Goal: Communication & Community: Answer question/provide support

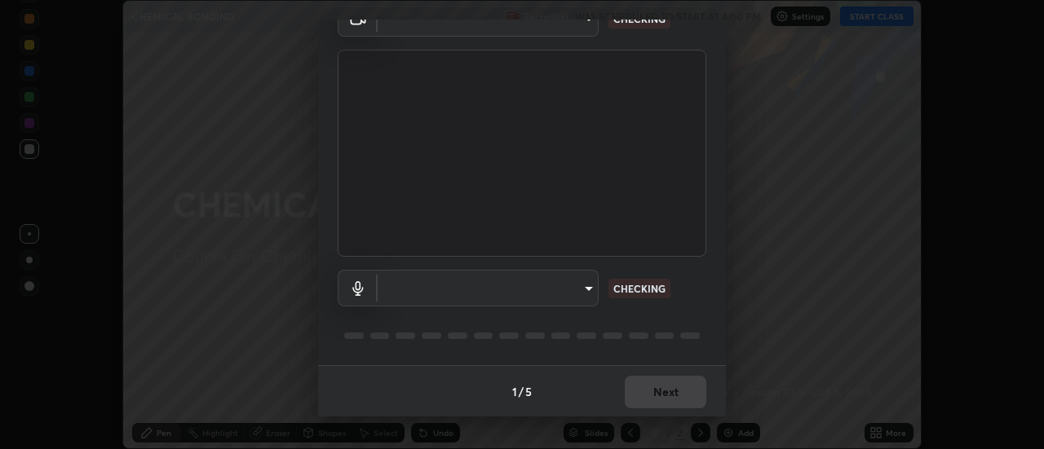
scroll to position [86, 0]
type input "515fa8dc750868be0a3e45a8a70092ebbb24a489711ff7313880db239e39e5e3"
type input "default"
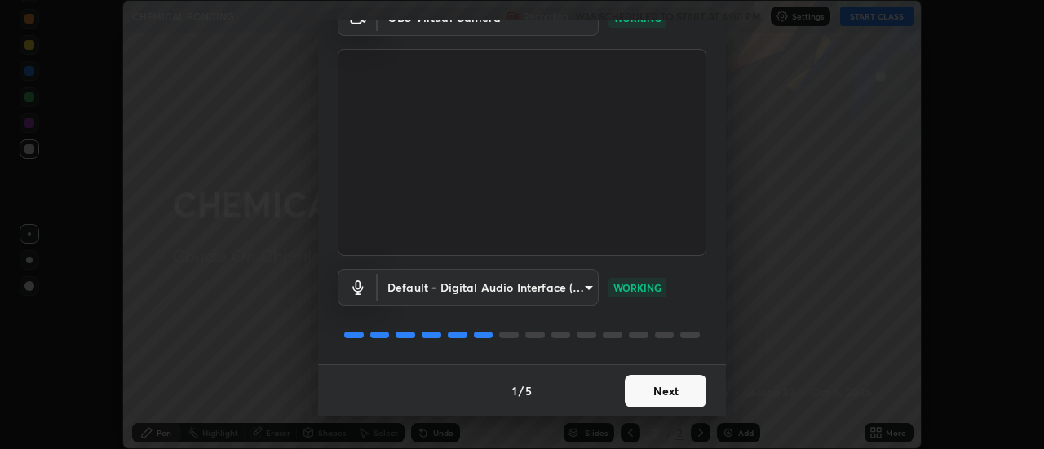
click at [670, 393] on button "Next" at bounding box center [666, 391] width 82 height 33
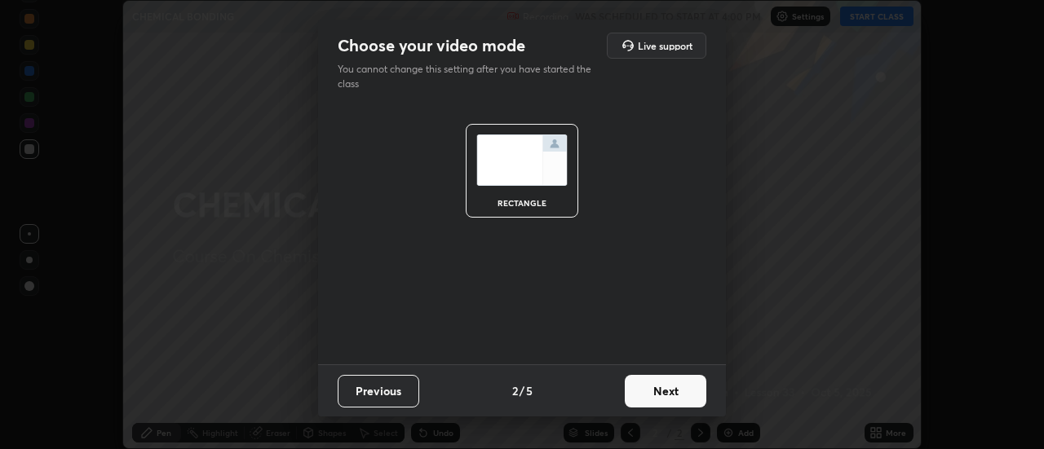
scroll to position [0, 0]
click at [671, 393] on button "Next" at bounding box center [666, 391] width 82 height 33
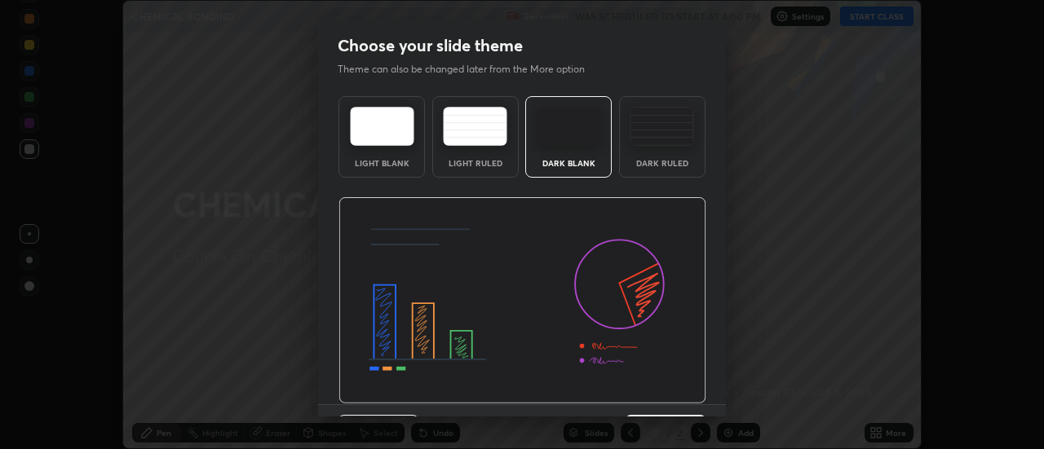
click at [670, 159] on div "Dark Ruled" at bounding box center [662, 163] width 65 height 8
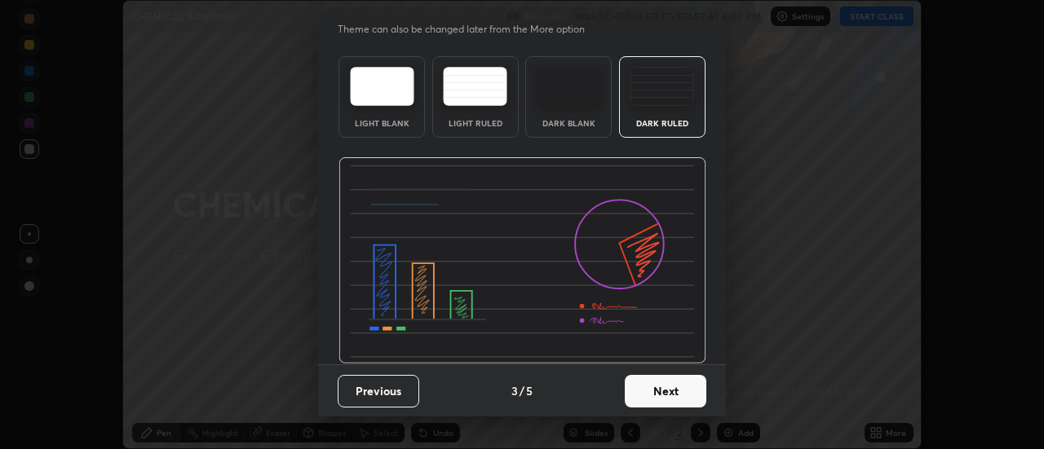
click at [660, 388] on button "Next" at bounding box center [666, 391] width 82 height 33
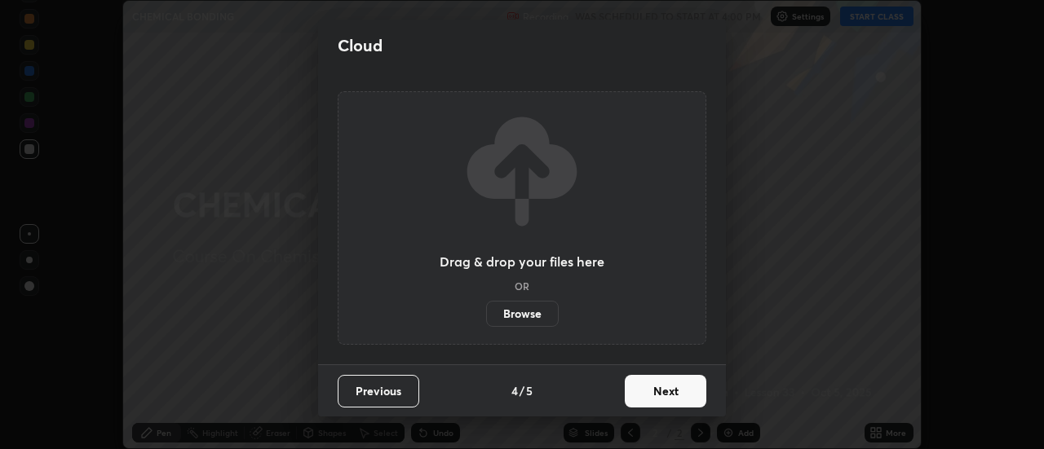
click at [657, 395] on button "Next" at bounding box center [666, 391] width 82 height 33
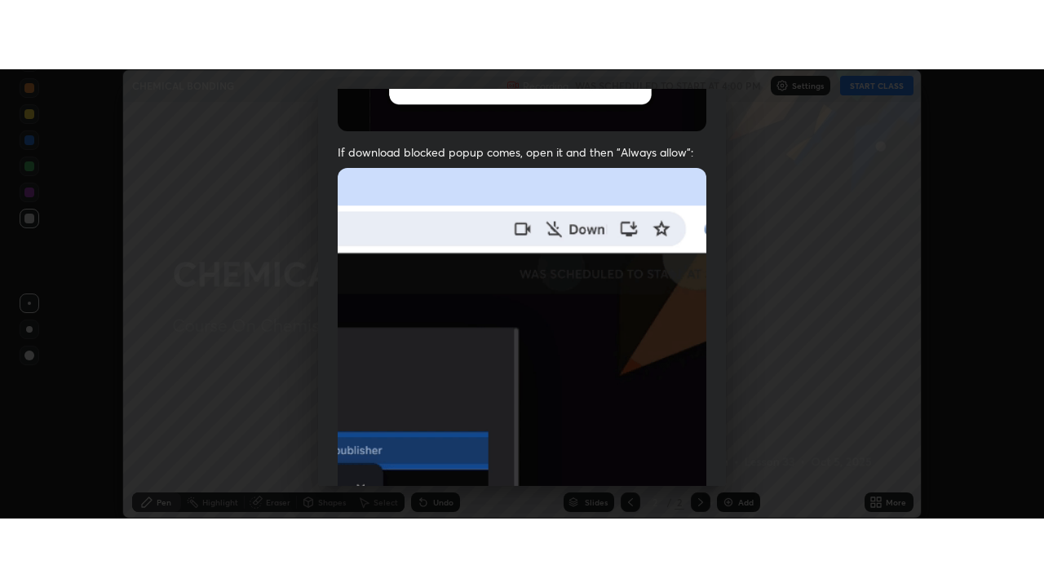
scroll to position [418, 0]
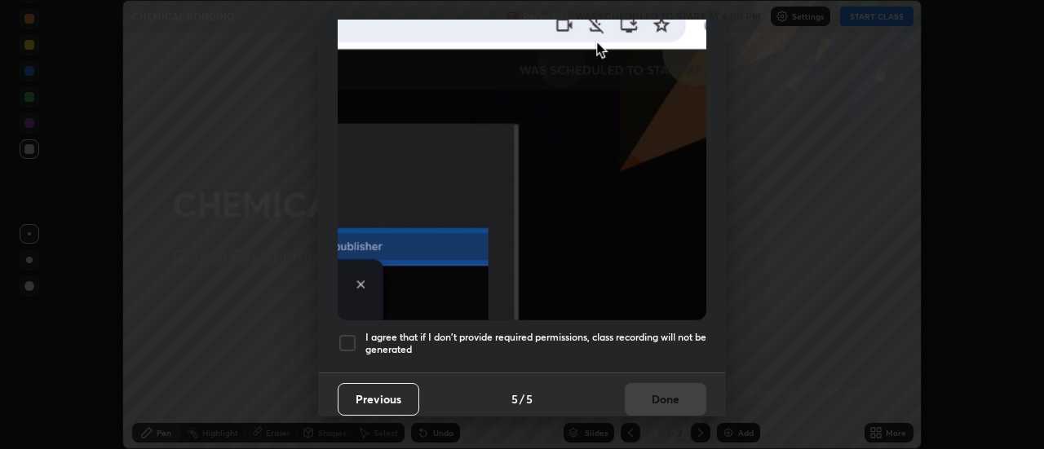
click at [351, 334] on div at bounding box center [348, 344] width 20 height 20
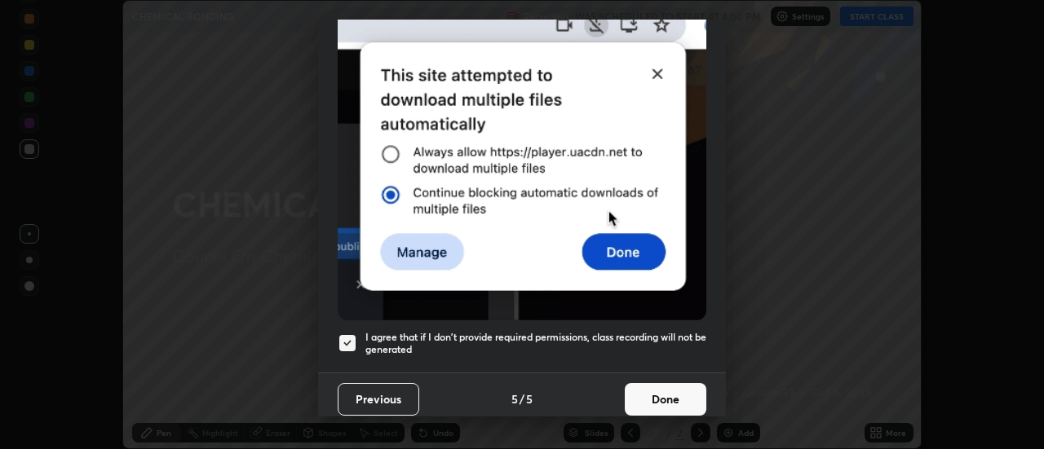
click at [652, 388] on button "Done" at bounding box center [666, 399] width 82 height 33
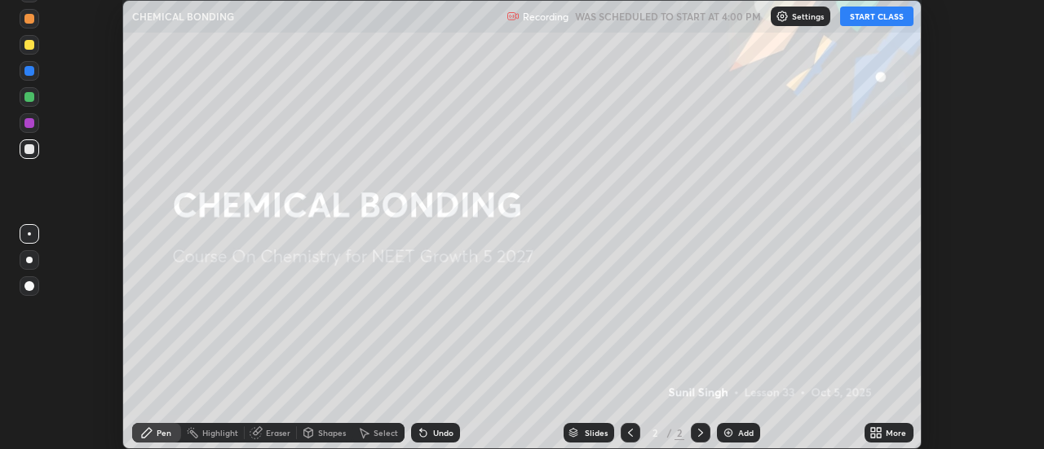
click at [882, 18] on button "START CLASS" at bounding box center [876, 17] width 73 height 20
click at [886, 433] on div "More" at bounding box center [896, 433] width 20 height 8
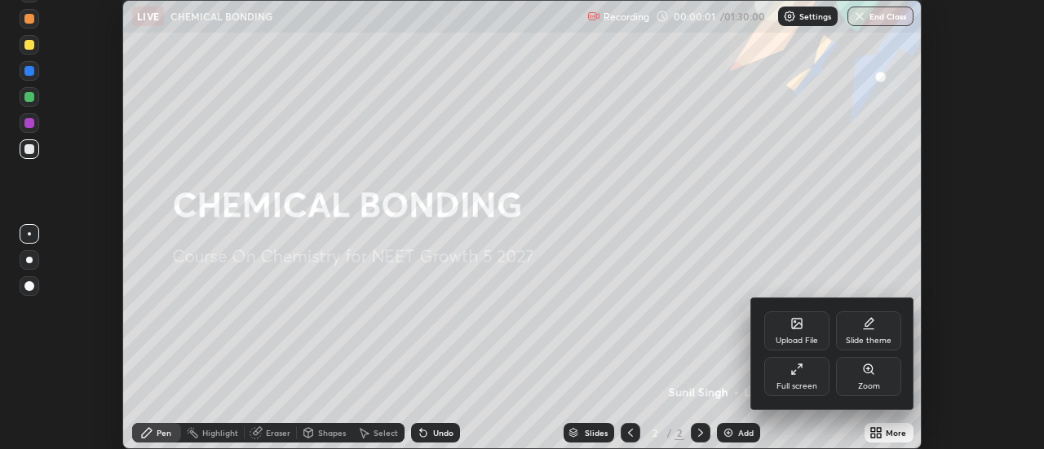
click at [800, 382] on div "Full screen" at bounding box center [796, 386] width 41 height 8
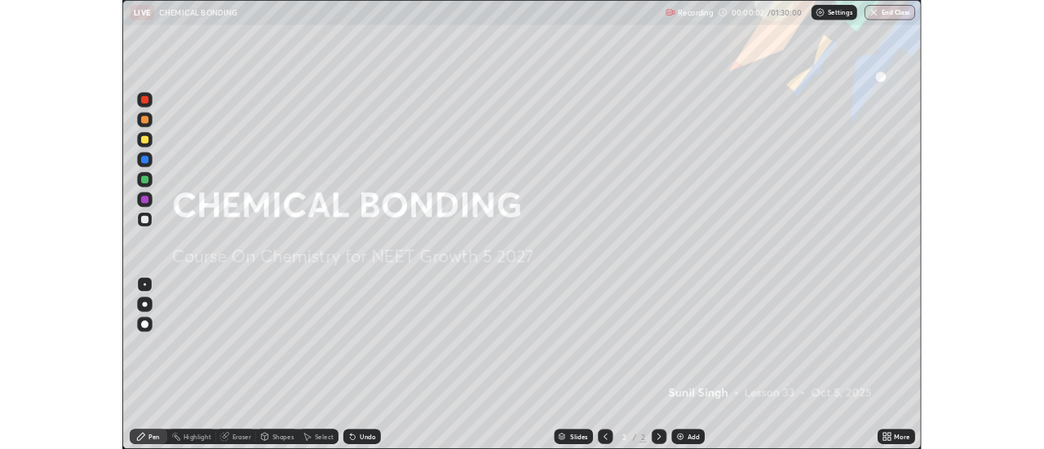
scroll to position [587, 1044]
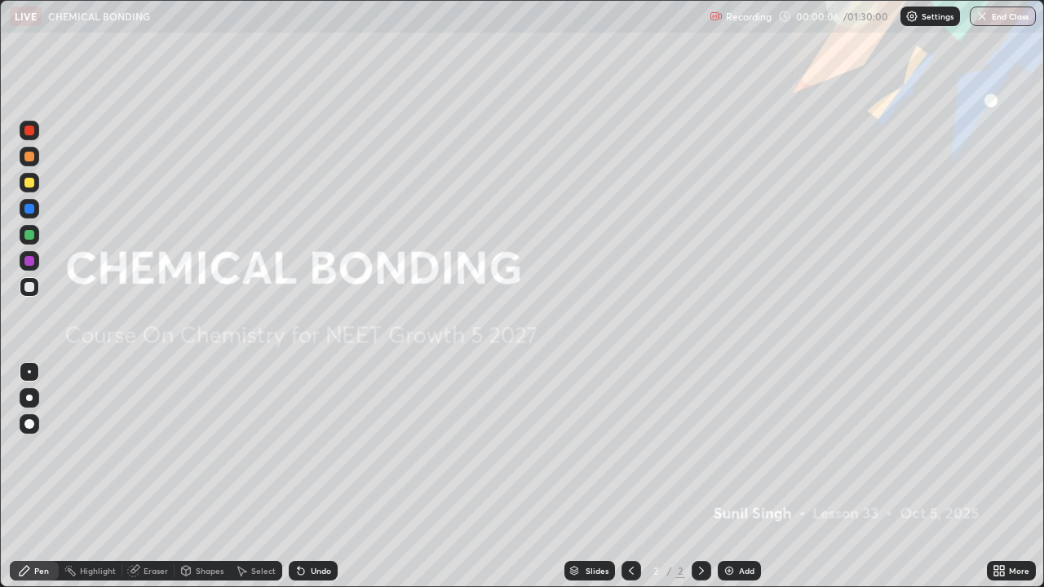
click at [734, 449] on div "Add" at bounding box center [739, 571] width 43 height 20
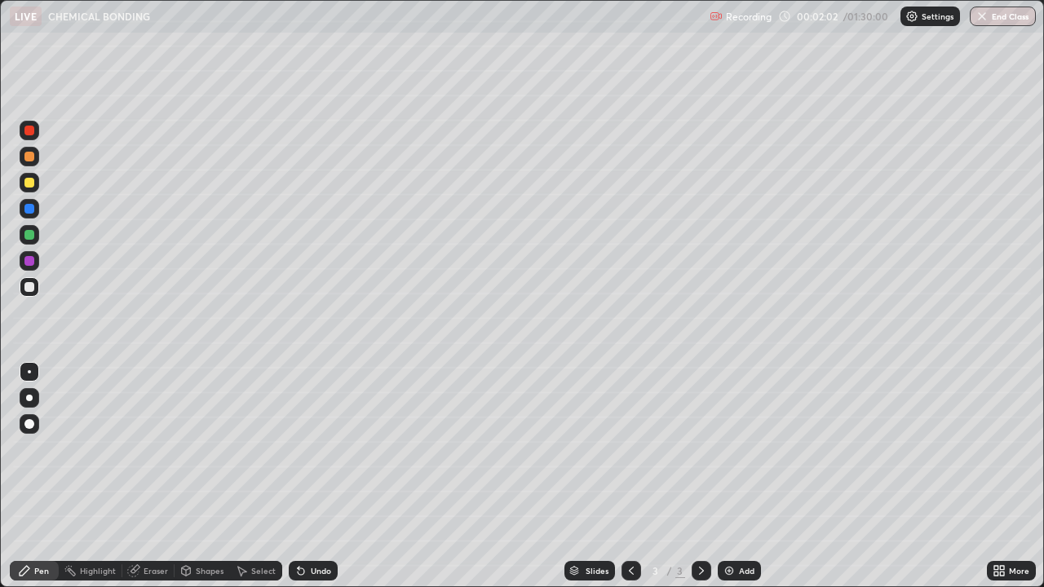
click at [307, 449] on div "Undo" at bounding box center [313, 571] width 49 height 20
click at [312, 449] on div "Undo" at bounding box center [321, 571] width 20 height 8
click at [324, 449] on div "Undo" at bounding box center [321, 571] width 20 height 8
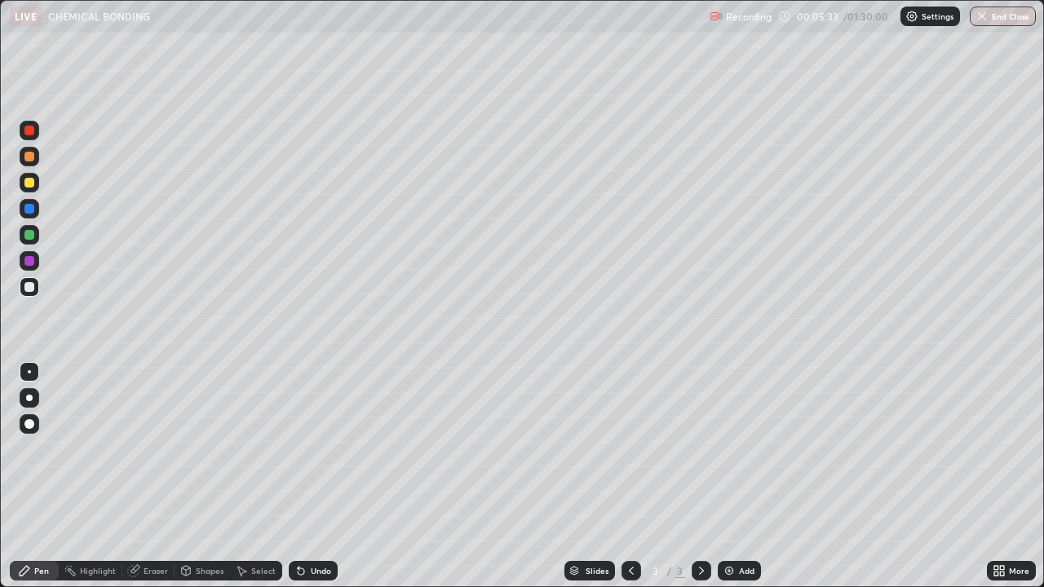
click at [324, 449] on div "Undo" at bounding box center [321, 571] width 20 height 8
click at [325, 449] on div "Undo" at bounding box center [321, 571] width 20 height 8
click at [30, 183] on div at bounding box center [29, 183] width 10 height 10
click at [739, 449] on div "Add" at bounding box center [746, 571] width 15 height 8
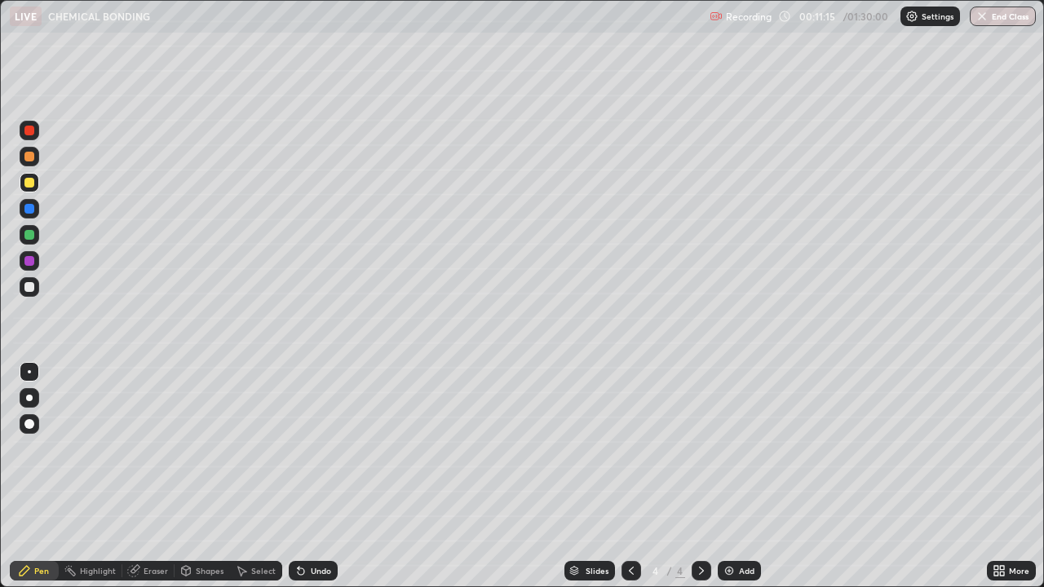
click at [319, 449] on div "Undo" at bounding box center [321, 571] width 20 height 8
click at [318, 449] on div "Undo" at bounding box center [321, 571] width 20 height 8
click at [317, 449] on div "Undo" at bounding box center [321, 571] width 20 height 8
click at [630, 449] on icon at bounding box center [631, 570] width 13 height 13
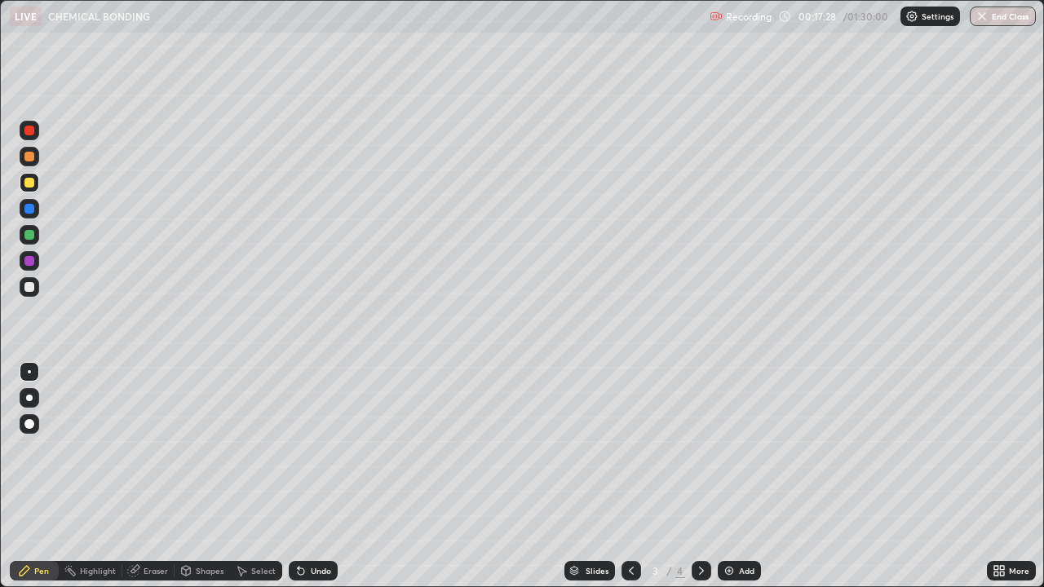
click at [700, 449] on icon at bounding box center [701, 571] width 5 height 8
click at [631, 449] on icon at bounding box center [631, 570] width 13 height 13
click at [701, 449] on icon at bounding box center [701, 570] width 13 height 13
click at [744, 449] on div "Add" at bounding box center [746, 571] width 15 height 8
click at [306, 449] on div "Undo" at bounding box center [313, 571] width 49 height 20
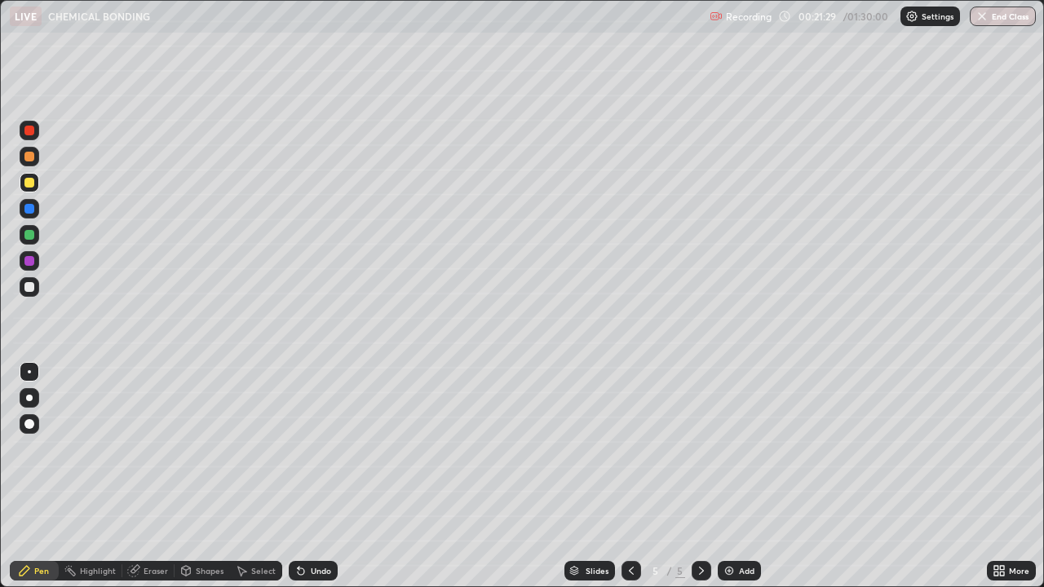
click at [306, 449] on div "Undo" at bounding box center [313, 571] width 49 height 20
click at [307, 449] on div "Undo" at bounding box center [313, 571] width 49 height 20
click at [306, 449] on div "Undo" at bounding box center [313, 571] width 49 height 20
click at [304, 449] on icon at bounding box center [300, 570] width 13 height 13
click at [319, 449] on div "Undo" at bounding box center [321, 571] width 20 height 8
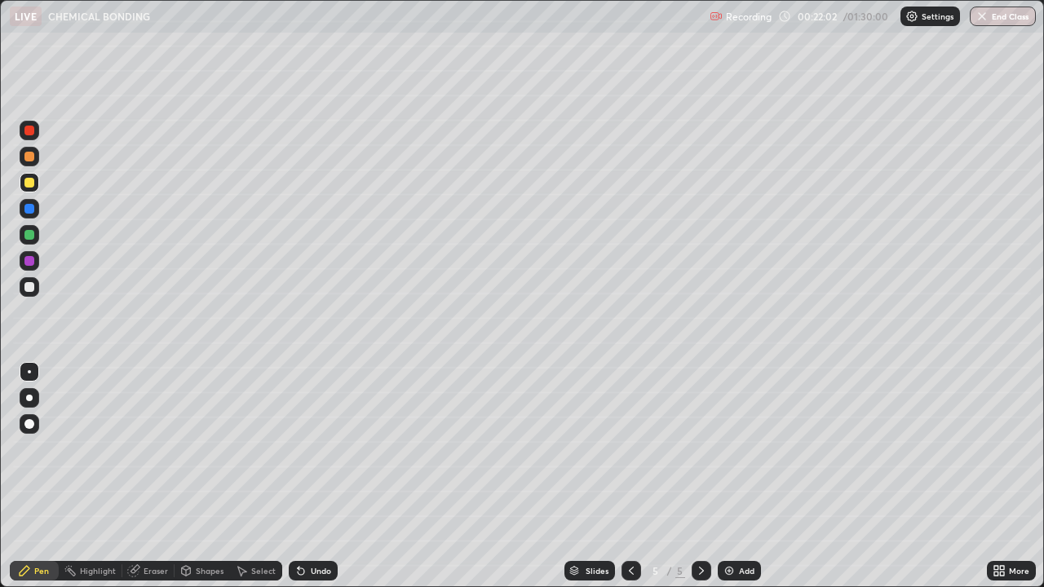
click at [313, 449] on div "Undo" at bounding box center [313, 571] width 49 height 20
click at [316, 449] on div "Undo" at bounding box center [313, 571] width 49 height 20
click at [316, 449] on div "Undo" at bounding box center [321, 571] width 20 height 8
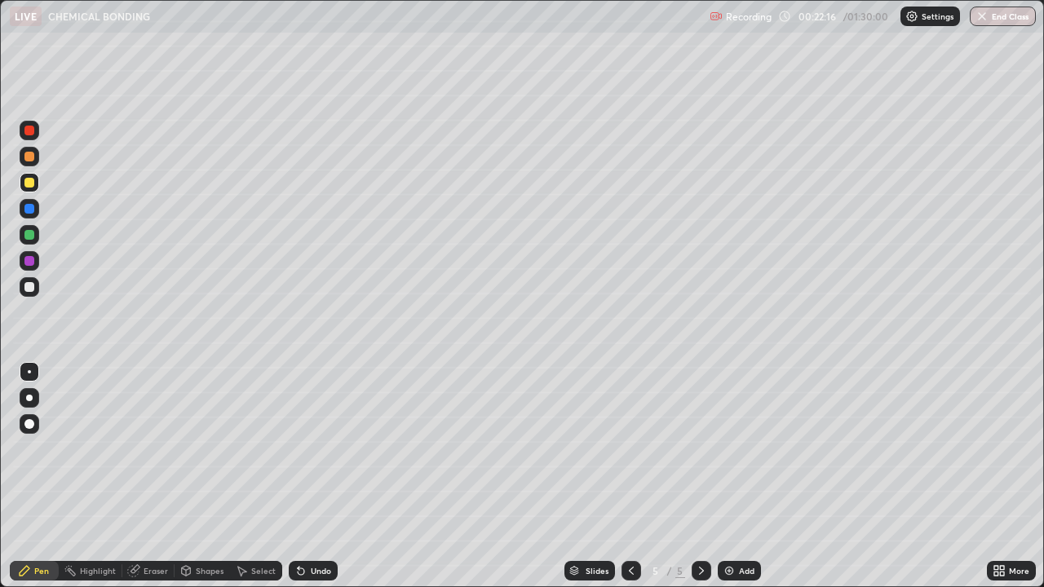
click at [37, 449] on div "Pen" at bounding box center [34, 571] width 49 height 33
click at [29, 283] on div at bounding box center [29, 287] width 10 height 10
click at [38, 187] on div at bounding box center [30, 183] width 20 height 20
click at [35, 285] on div at bounding box center [30, 287] width 20 height 20
click at [29, 264] on div at bounding box center [29, 261] width 10 height 10
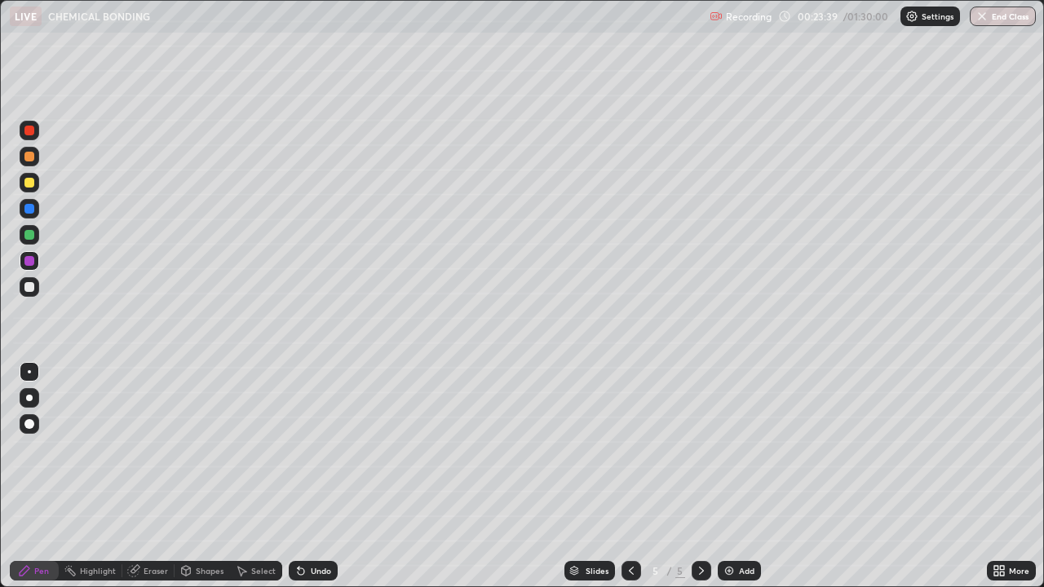
click at [311, 449] on div "Undo" at bounding box center [321, 571] width 20 height 8
click at [727, 449] on img at bounding box center [729, 570] width 13 height 13
click at [317, 449] on div "Undo" at bounding box center [321, 571] width 20 height 8
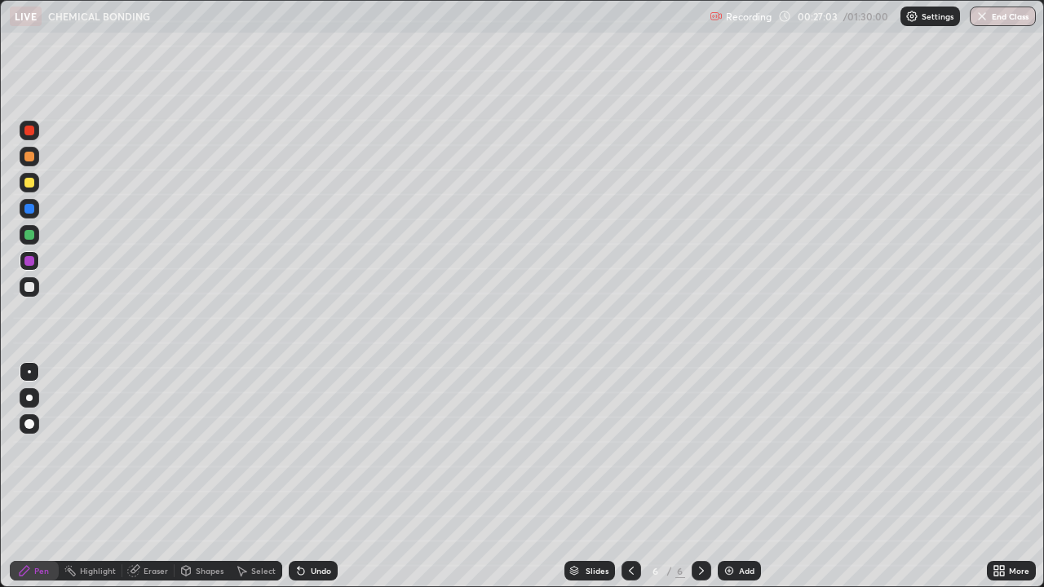
click at [313, 449] on div "Undo" at bounding box center [321, 571] width 20 height 8
click at [230, 449] on div "Select" at bounding box center [256, 571] width 52 height 20
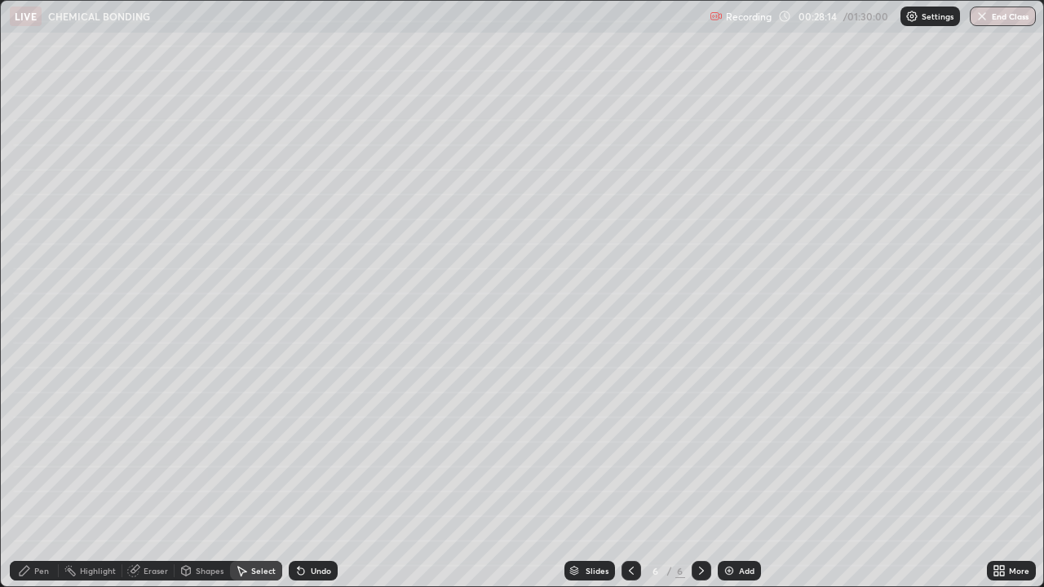
click at [302, 449] on icon at bounding box center [300, 570] width 13 height 13
click at [130, 449] on icon at bounding box center [133, 571] width 11 height 11
click at [31, 449] on icon at bounding box center [24, 570] width 13 height 13
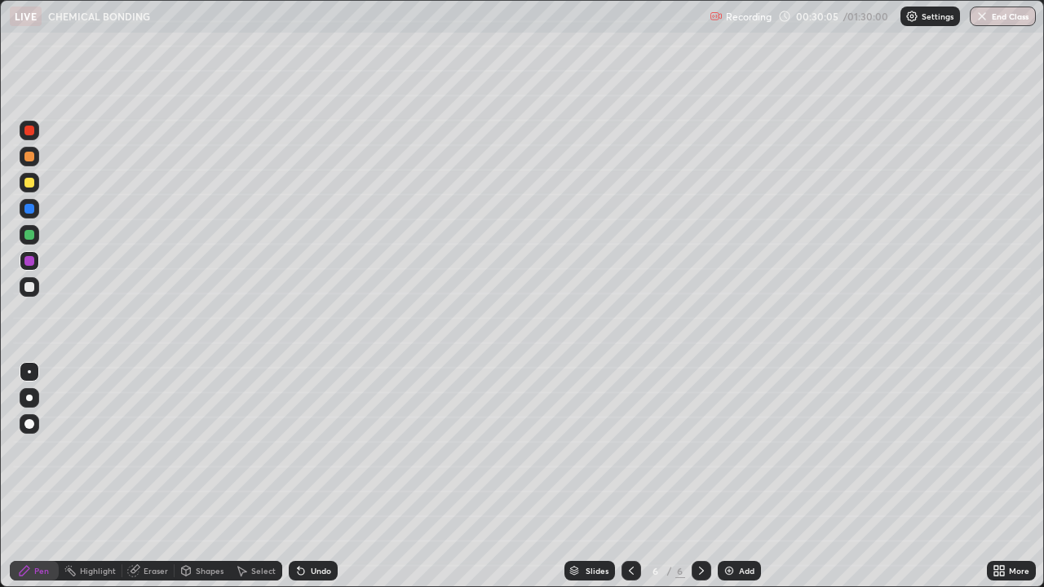
click at [311, 449] on div "Undo" at bounding box center [321, 571] width 20 height 8
click at [298, 449] on icon at bounding box center [301, 571] width 7 height 7
click at [316, 449] on div "Undo" at bounding box center [321, 571] width 20 height 8
click at [298, 449] on icon at bounding box center [301, 571] width 7 height 7
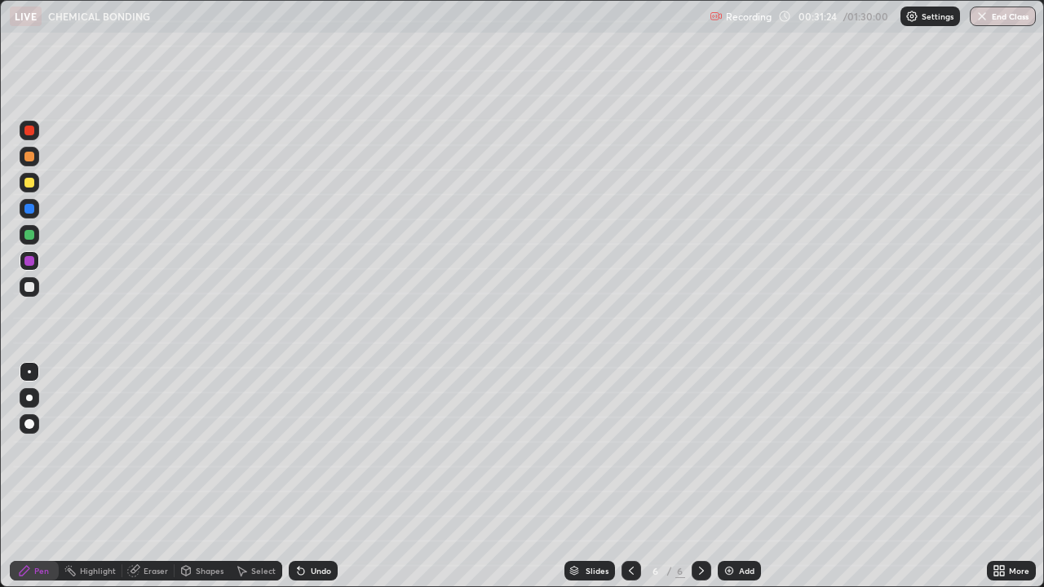
click at [733, 449] on img at bounding box center [729, 570] width 13 height 13
click at [316, 449] on div "Undo" at bounding box center [321, 571] width 20 height 8
click at [315, 449] on div "Undo" at bounding box center [313, 571] width 49 height 20
click at [488, 449] on div "Slides 7 / 7 Add" at bounding box center [662, 571] width 649 height 33
click at [630, 449] on icon at bounding box center [631, 570] width 13 height 13
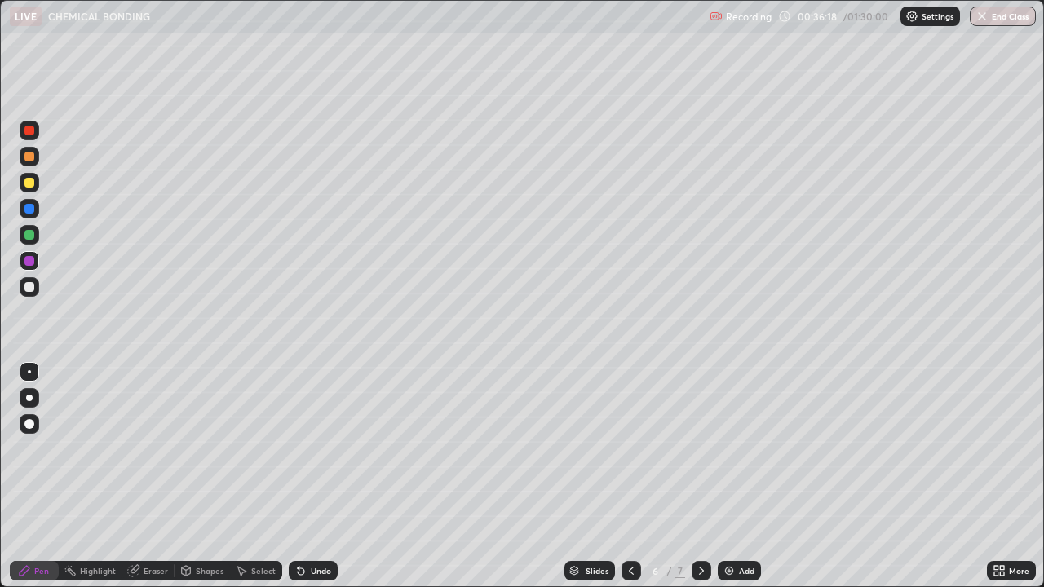
click at [700, 449] on icon at bounding box center [701, 570] width 13 height 13
click at [28, 289] on div at bounding box center [29, 287] width 10 height 10
click at [311, 449] on div "Undo" at bounding box center [321, 571] width 20 height 8
click at [758, 449] on div "Slides 7 / 7 Add" at bounding box center [662, 571] width 649 height 33
click at [752, 449] on div "Add" at bounding box center [746, 571] width 15 height 8
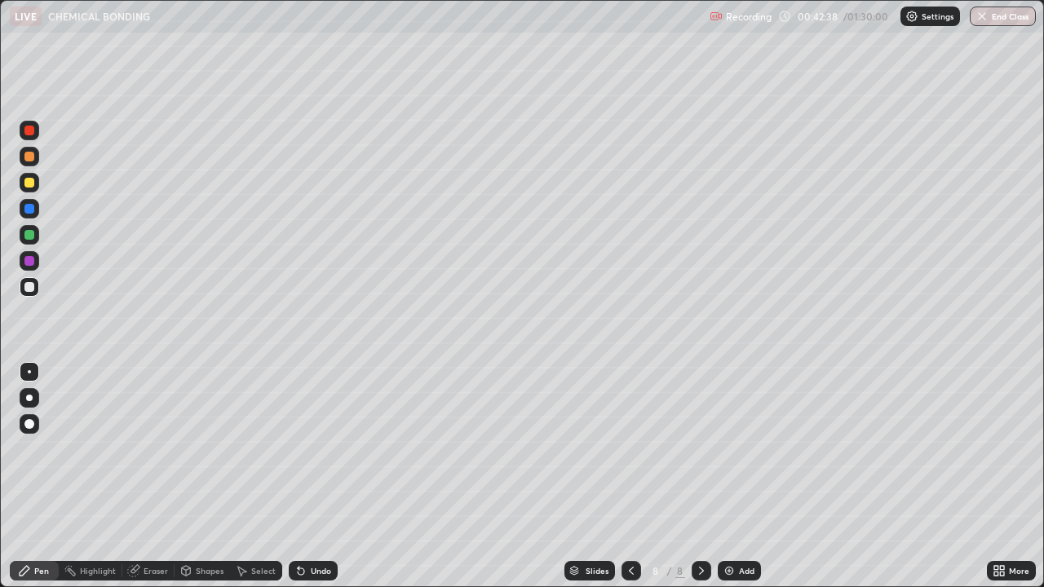
click at [304, 449] on icon at bounding box center [300, 570] width 13 height 13
click at [321, 449] on div "Undo" at bounding box center [321, 571] width 20 height 8
click at [313, 449] on div "Undo" at bounding box center [321, 571] width 20 height 8
click at [731, 449] on img at bounding box center [729, 570] width 13 height 13
click at [312, 449] on div "Undo" at bounding box center [321, 571] width 20 height 8
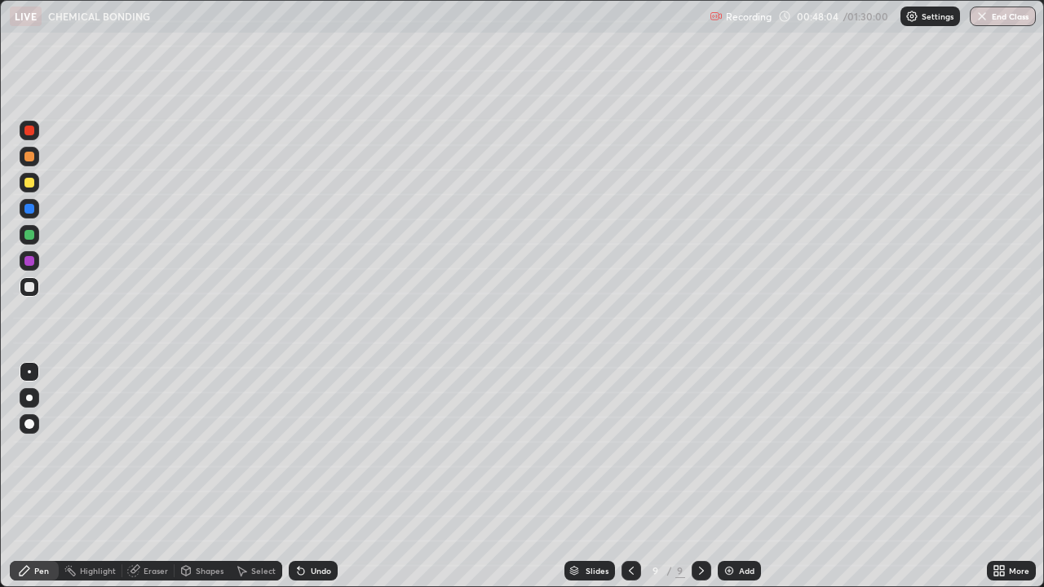
click at [298, 449] on icon at bounding box center [299, 568] width 2 height 2
click at [636, 449] on div at bounding box center [631, 571] width 20 height 20
click at [742, 449] on div "Add" at bounding box center [746, 571] width 15 height 8
click at [305, 449] on div "Undo" at bounding box center [313, 571] width 49 height 20
click at [306, 449] on div "Undo" at bounding box center [313, 571] width 49 height 20
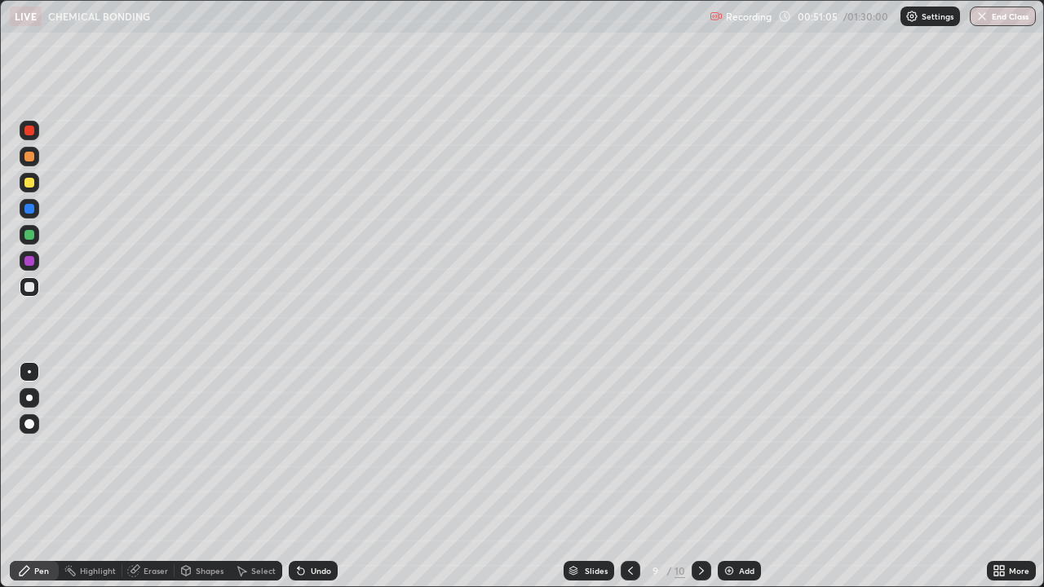
click at [302, 449] on div "Undo" at bounding box center [313, 571] width 49 height 20
click at [307, 449] on div "Undo" at bounding box center [313, 571] width 49 height 20
click at [734, 449] on div "Add" at bounding box center [739, 571] width 43 height 20
click at [630, 449] on icon at bounding box center [631, 571] width 5 height 8
click at [32, 186] on div at bounding box center [29, 183] width 10 height 10
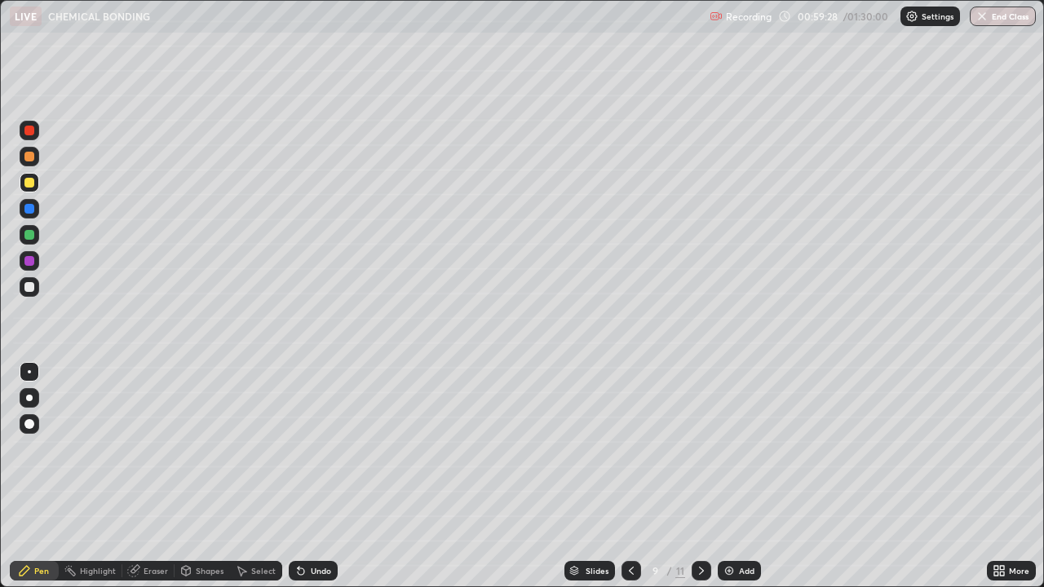
click at [30, 286] on div at bounding box center [29, 287] width 10 height 10
click at [457, 449] on div "Slides 9 / 11 Add" at bounding box center [662, 571] width 649 height 33
click at [145, 449] on div "Eraser" at bounding box center [156, 571] width 24 height 8
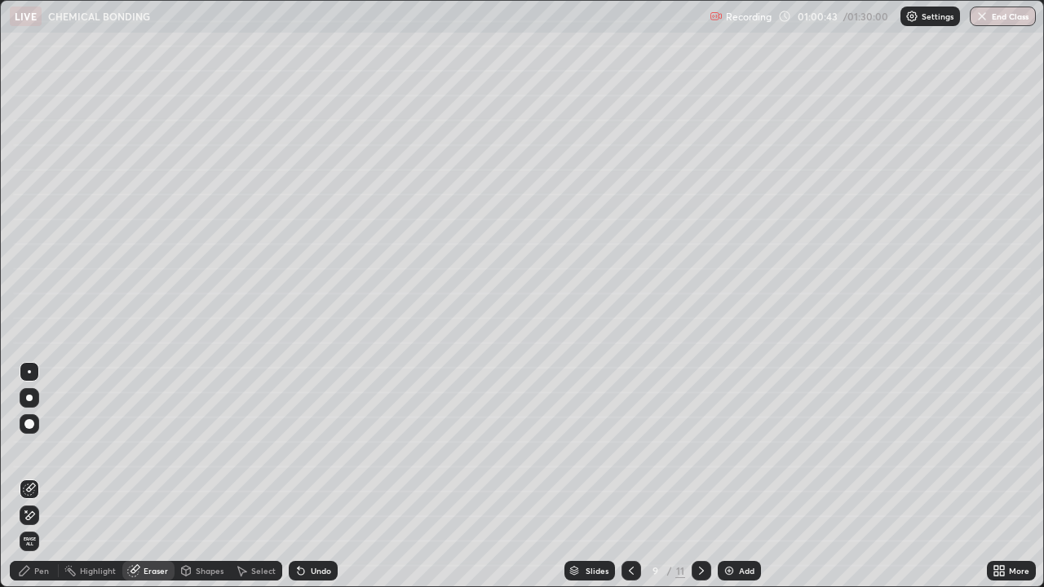
click at [39, 449] on div "Pen" at bounding box center [41, 571] width 15 height 8
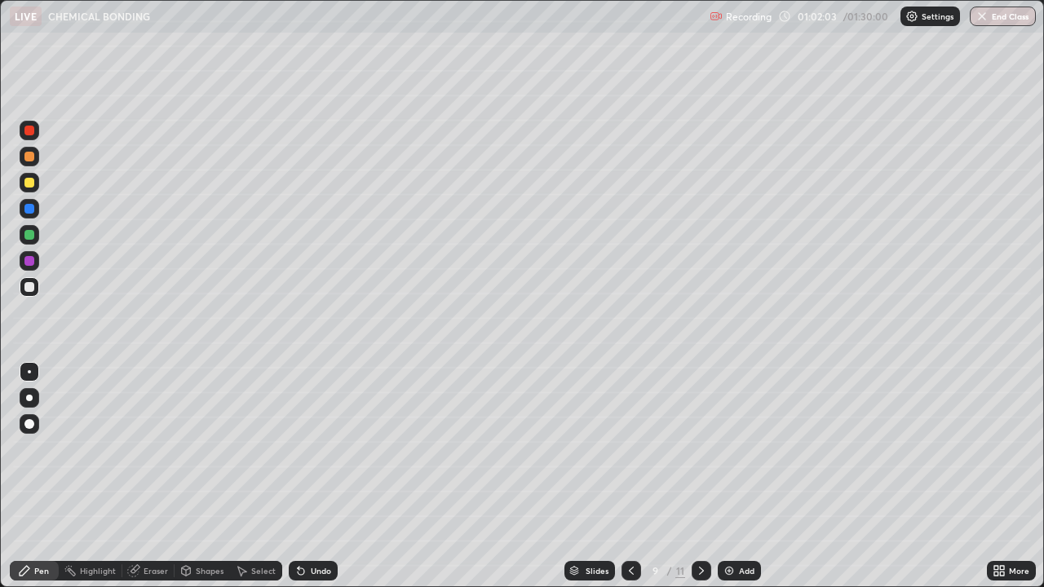
click at [85, 449] on div "Highlight" at bounding box center [91, 571] width 64 height 20
click at [147, 449] on div "Eraser" at bounding box center [156, 571] width 24 height 8
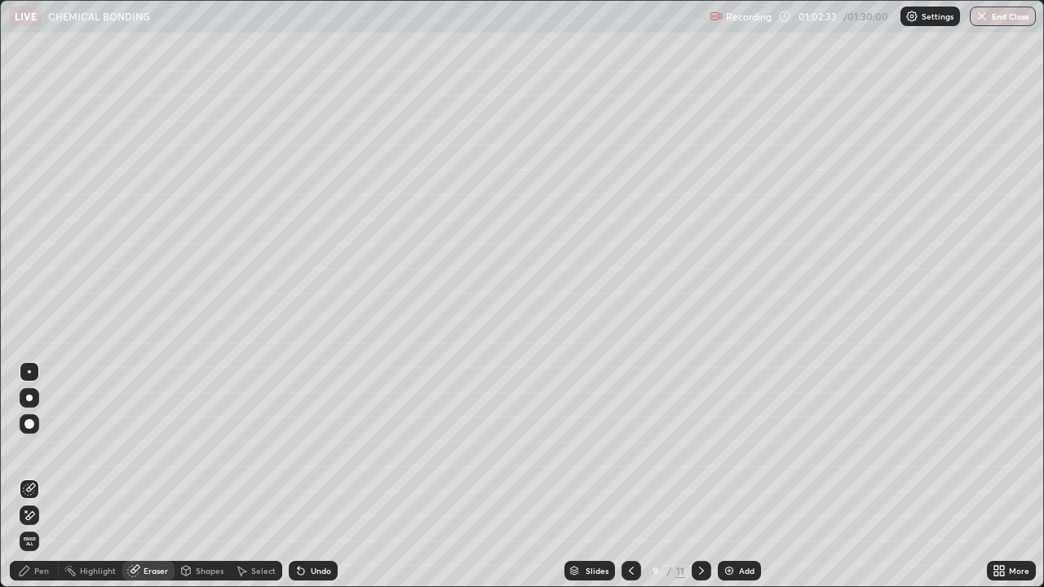
click at [33, 449] on div "Pen" at bounding box center [34, 571] width 49 height 20
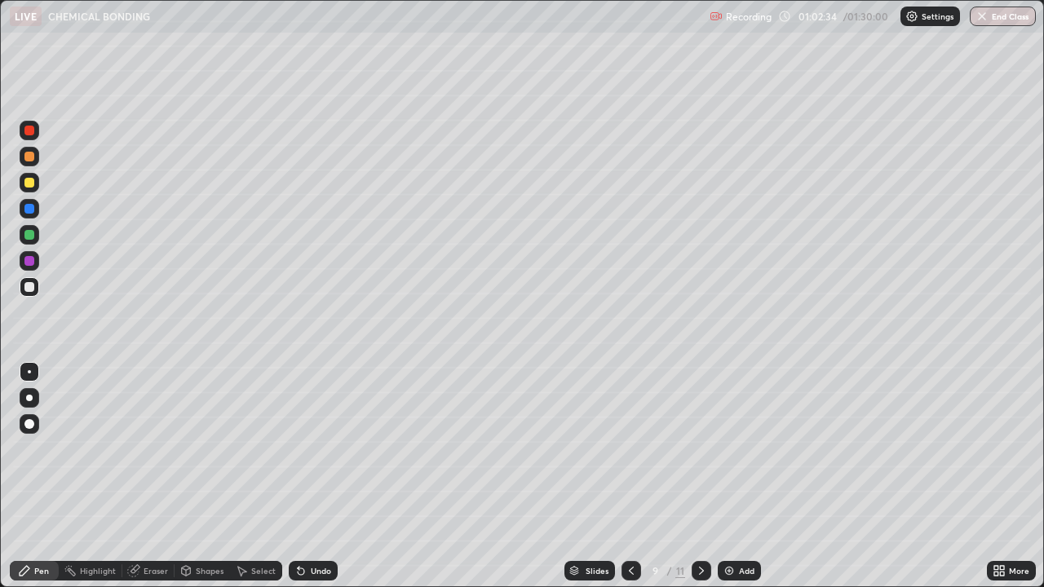
click at [298, 449] on icon at bounding box center [301, 571] width 7 height 7
click at [307, 449] on div "Undo" at bounding box center [313, 571] width 49 height 20
click at [21, 449] on icon at bounding box center [25, 571] width 10 height 10
click at [745, 449] on div "Add" at bounding box center [746, 571] width 15 height 8
click at [30, 156] on div at bounding box center [29, 157] width 10 height 10
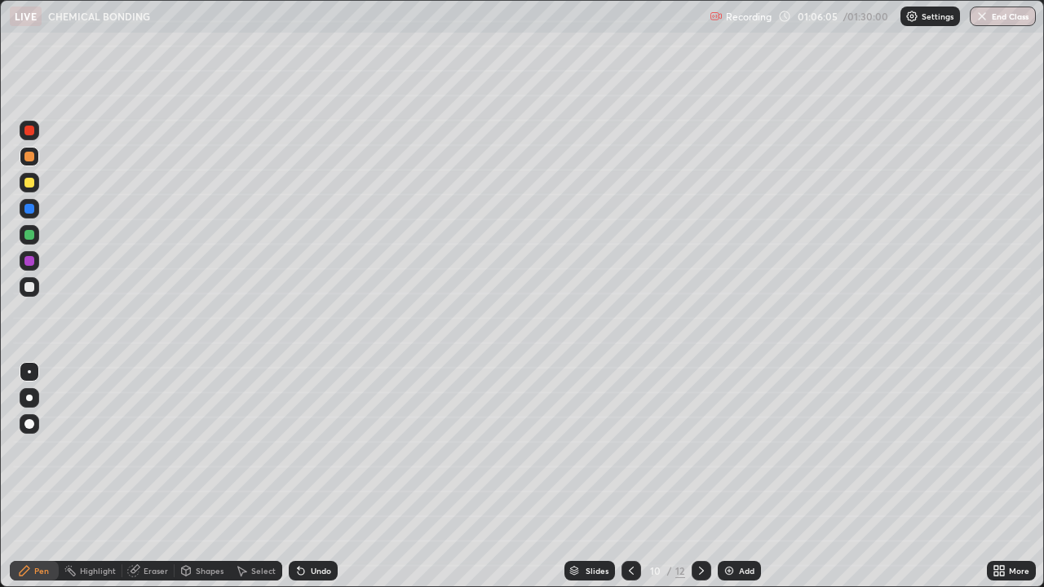
click at [318, 449] on div "Undo" at bounding box center [313, 571] width 49 height 20
click at [313, 449] on div "Undo" at bounding box center [313, 571] width 49 height 20
click at [312, 449] on div "Undo" at bounding box center [313, 571] width 49 height 20
click at [310, 449] on div "Undo" at bounding box center [313, 571] width 49 height 20
click at [307, 449] on div "Undo" at bounding box center [313, 571] width 49 height 20
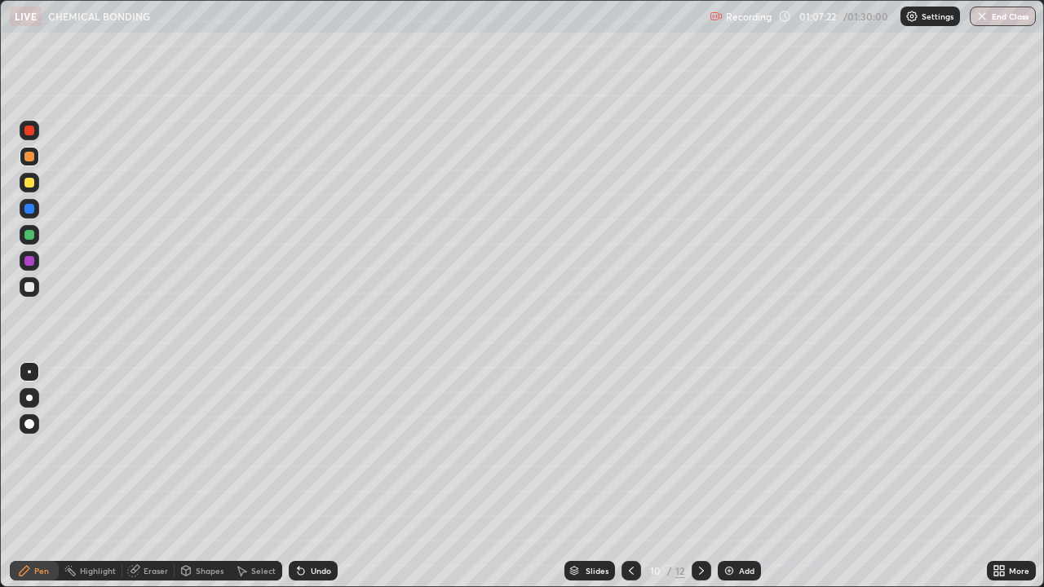
click at [307, 449] on div "Undo" at bounding box center [313, 571] width 49 height 20
click at [299, 449] on div "Undo" at bounding box center [313, 571] width 49 height 20
click at [29, 291] on div at bounding box center [29, 287] width 10 height 10
click at [304, 449] on icon at bounding box center [300, 570] width 13 height 13
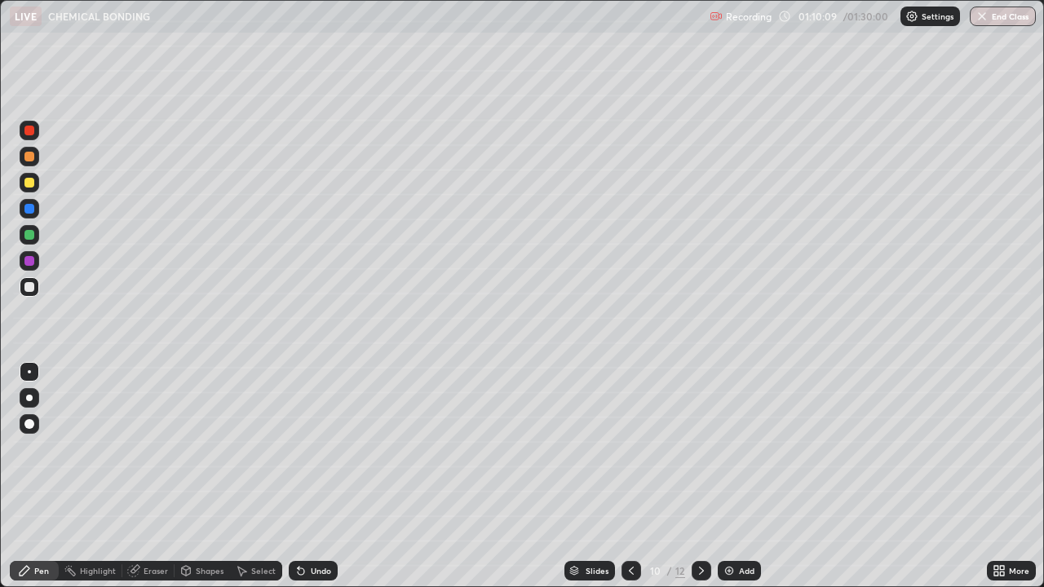
click at [28, 261] on div at bounding box center [29, 261] width 10 height 10
click at [26, 182] on div at bounding box center [29, 183] width 10 height 10
click at [316, 449] on div "Undo" at bounding box center [321, 571] width 20 height 8
click at [33, 260] on div at bounding box center [29, 261] width 10 height 10
click at [192, 449] on div "Shapes" at bounding box center [202, 571] width 55 height 20
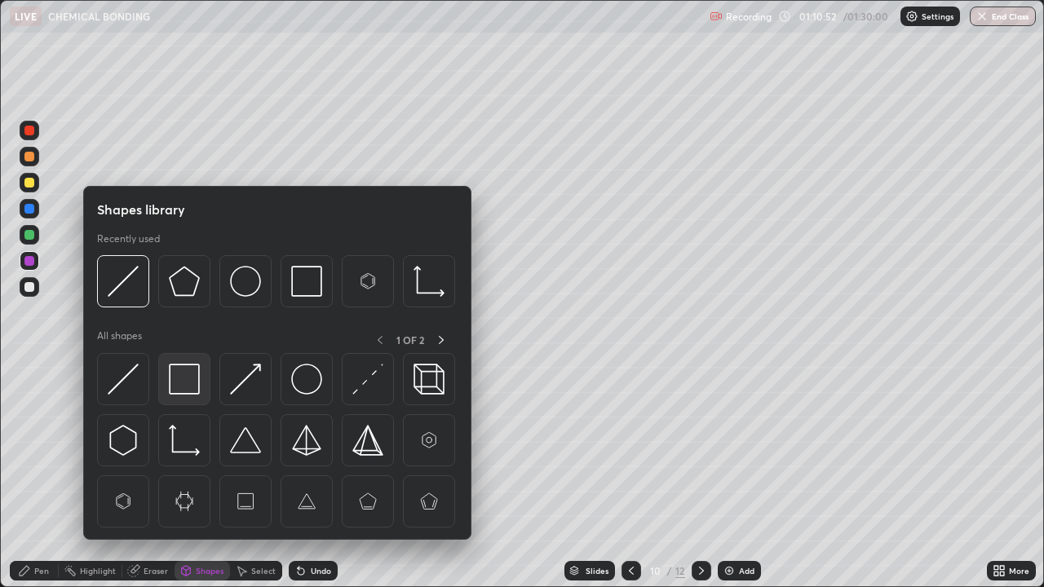
click at [190, 382] on img at bounding box center [184, 379] width 31 height 31
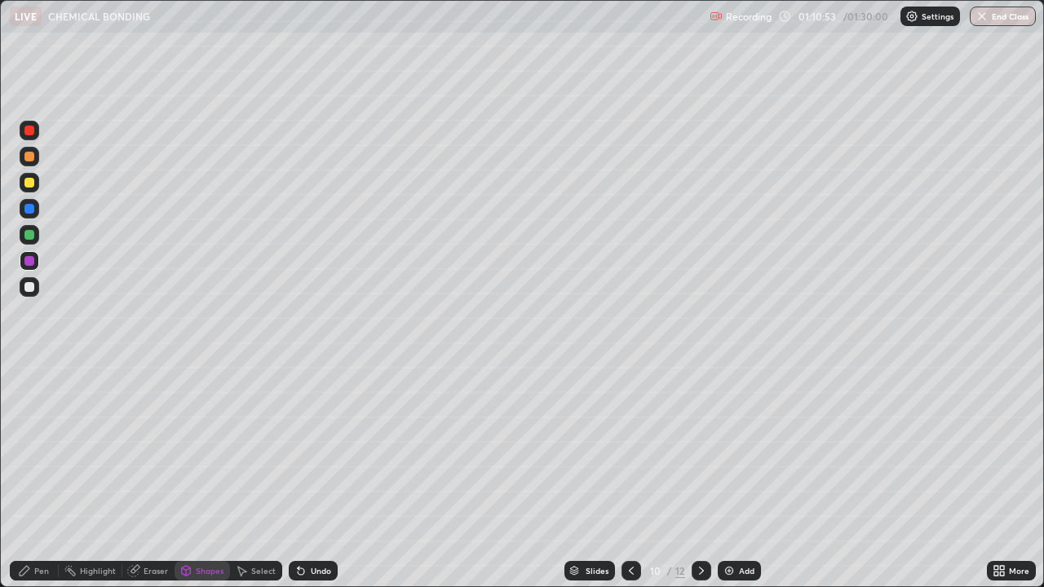
click at [144, 449] on div "Eraser" at bounding box center [156, 571] width 24 height 8
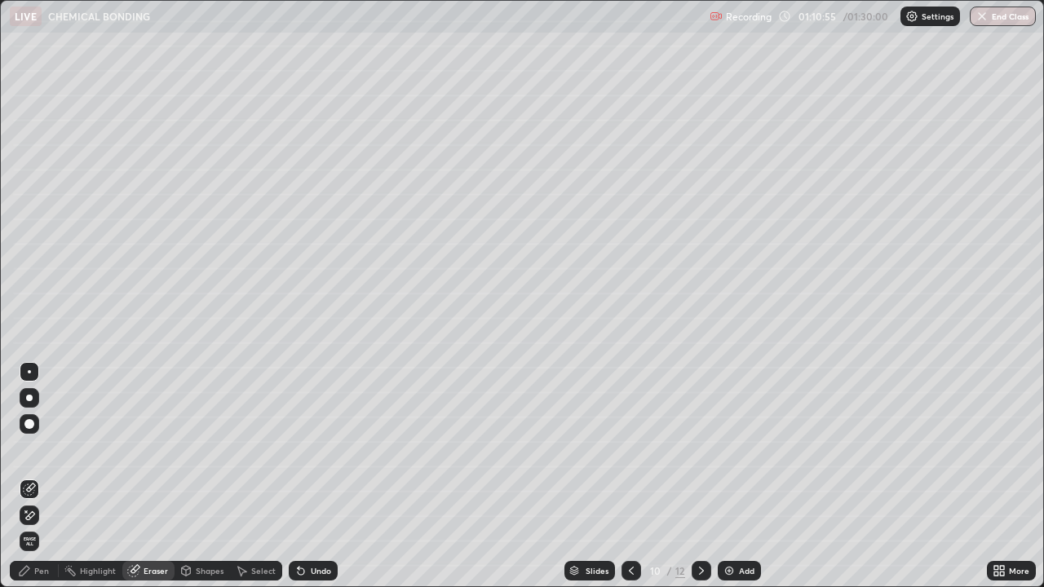
click at [198, 449] on div "Shapes" at bounding box center [210, 571] width 28 height 8
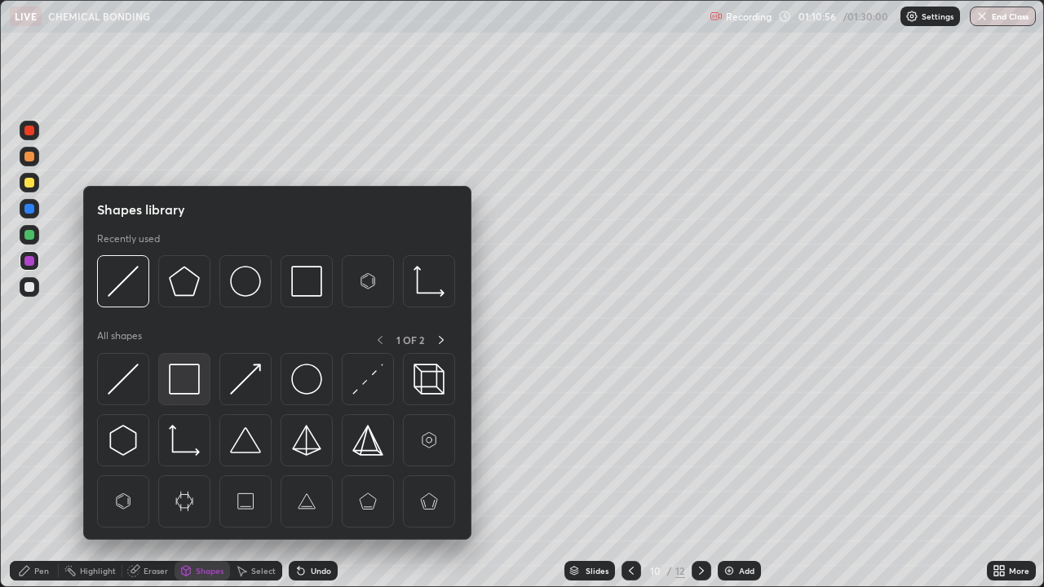
click at [190, 382] on img at bounding box center [184, 379] width 31 height 31
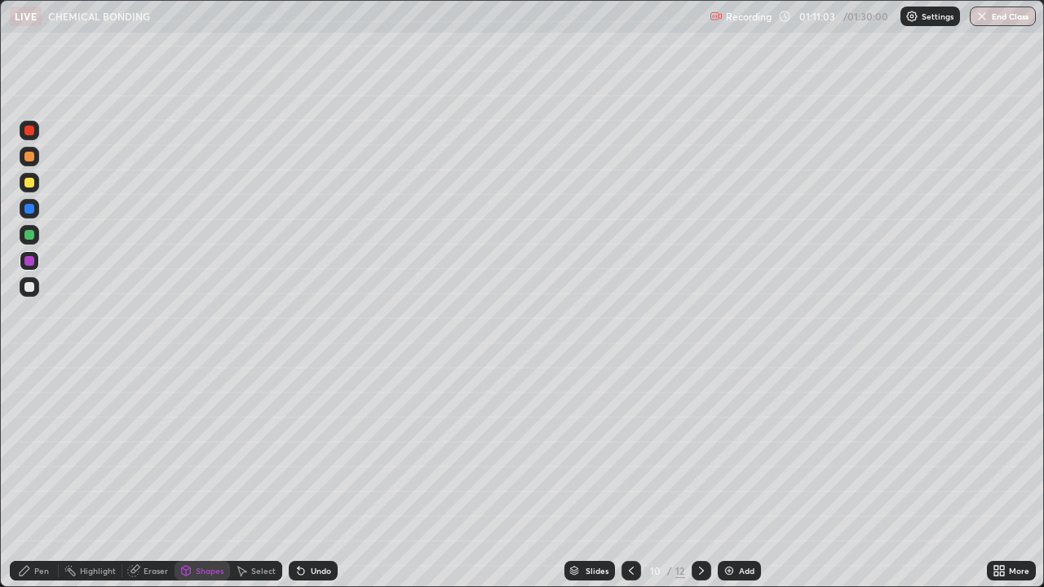
click at [202, 449] on div "Shapes" at bounding box center [210, 571] width 28 height 8
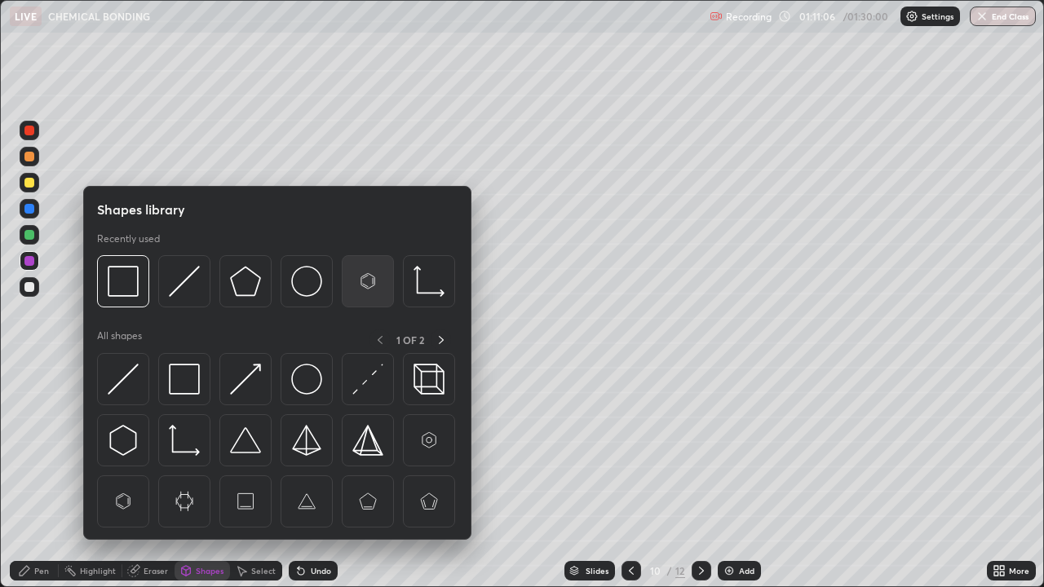
click at [375, 285] on img at bounding box center [367, 281] width 31 height 31
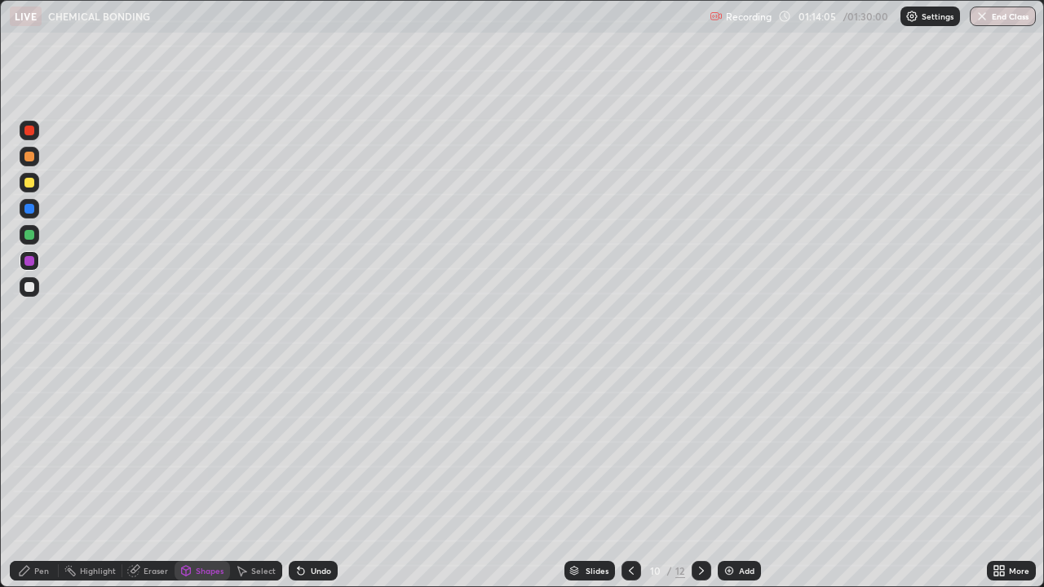
click at [700, 449] on icon at bounding box center [701, 570] width 13 height 13
click at [38, 449] on div "Pen" at bounding box center [41, 571] width 15 height 8
click at [24, 289] on div at bounding box center [29, 287] width 10 height 10
click at [312, 449] on div "Undo" at bounding box center [321, 571] width 20 height 8
click at [315, 449] on div "Undo" at bounding box center [321, 571] width 20 height 8
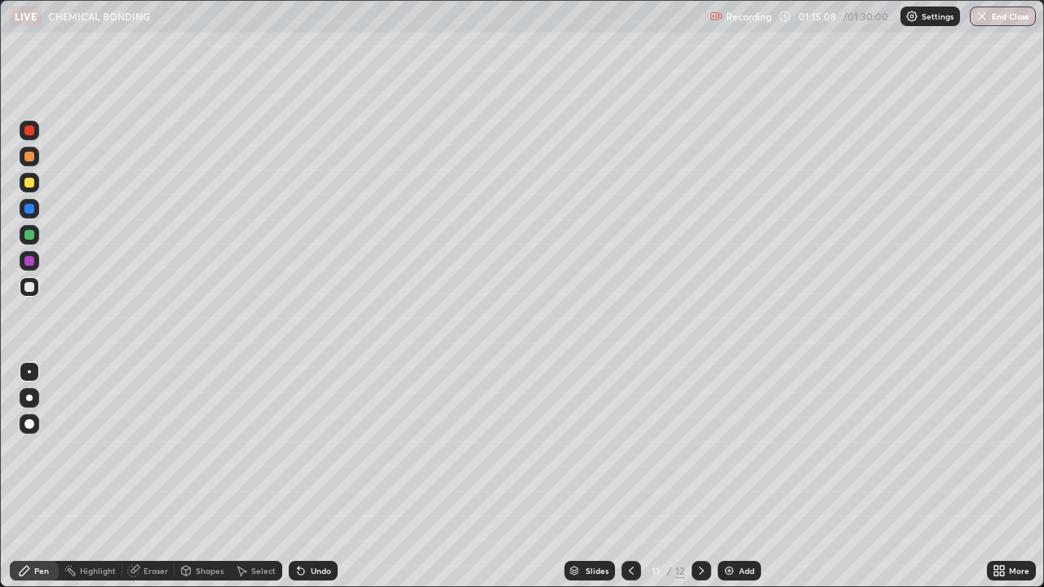
click at [315, 449] on div "Undo" at bounding box center [313, 571] width 49 height 20
click at [313, 449] on div "Undo" at bounding box center [313, 571] width 49 height 20
click at [132, 449] on icon at bounding box center [133, 571] width 11 height 11
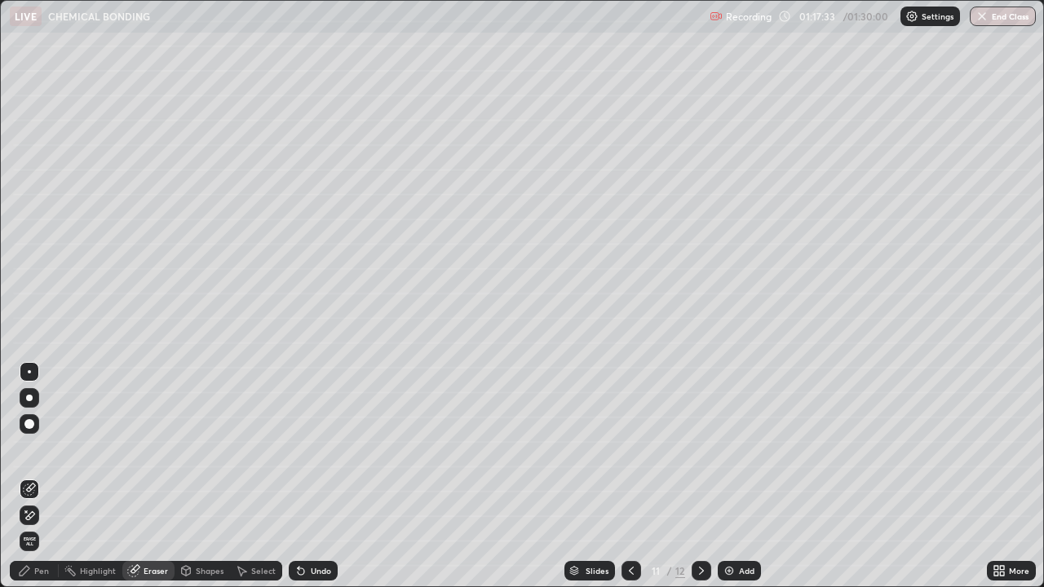
click at [35, 449] on div "Pen" at bounding box center [41, 571] width 15 height 8
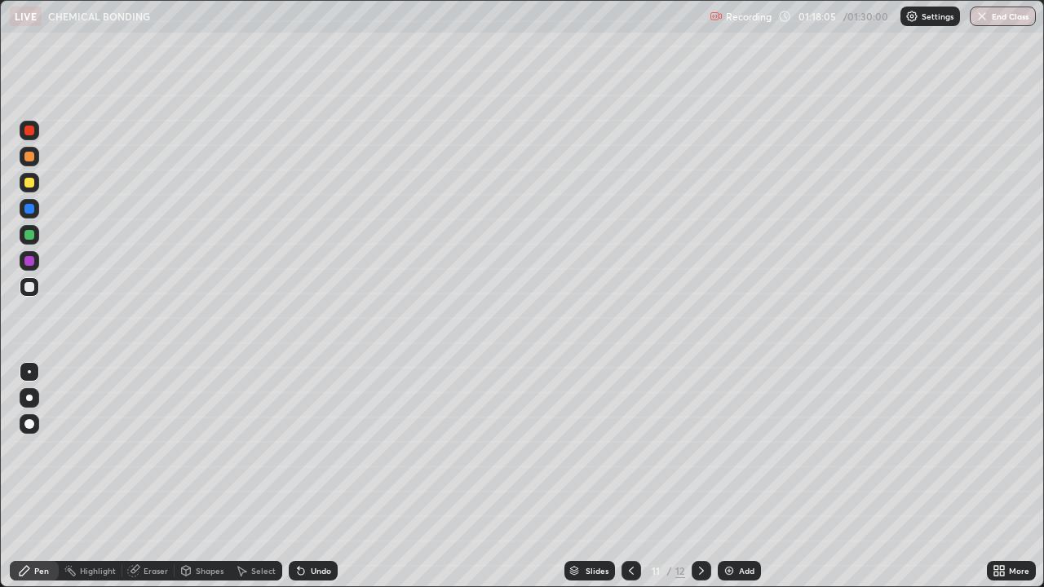
click at [320, 449] on div "Undo" at bounding box center [321, 571] width 20 height 8
click at [312, 449] on div "Undo" at bounding box center [321, 571] width 20 height 8
click at [739, 449] on div "Add" at bounding box center [746, 571] width 15 height 8
click at [311, 449] on div "Undo" at bounding box center [321, 571] width 20 height 8
click at [306, 449] on div "Undo" at bounding box center [313, 571] width 49 height 20
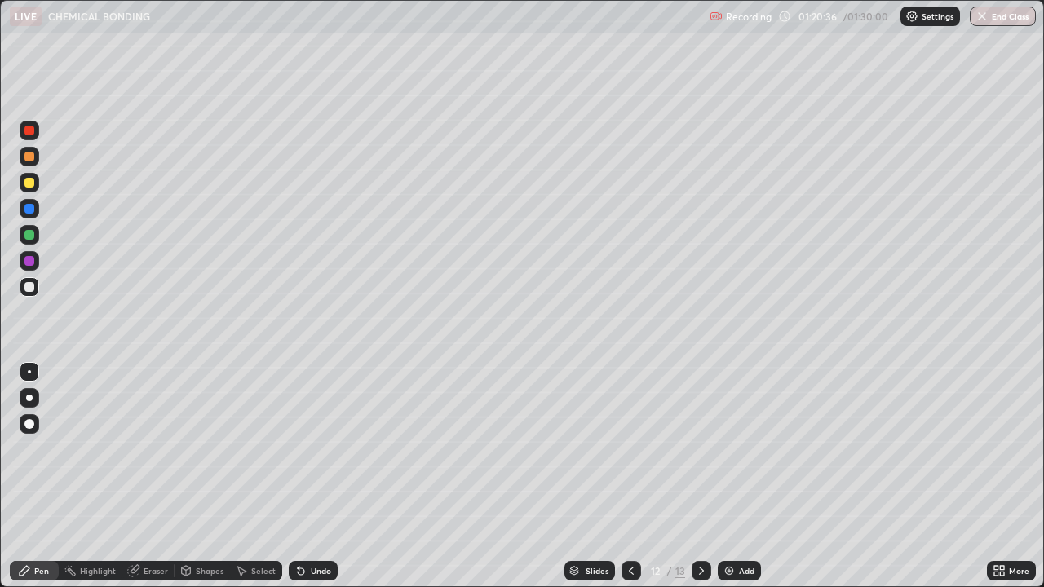
click at [304, 449] on icon at bounding box center [300, 570] width 13 height 13
click at [318, 449] on div "Undo" at bounding box center [321, 571] width 20 height 8
click at [316, 449] on div "Undo" at bounding box center [321, 571] width 20 height 8
click at [139, 449] on div "Eraser" at bounding box center [148, 571] width 52 height 20
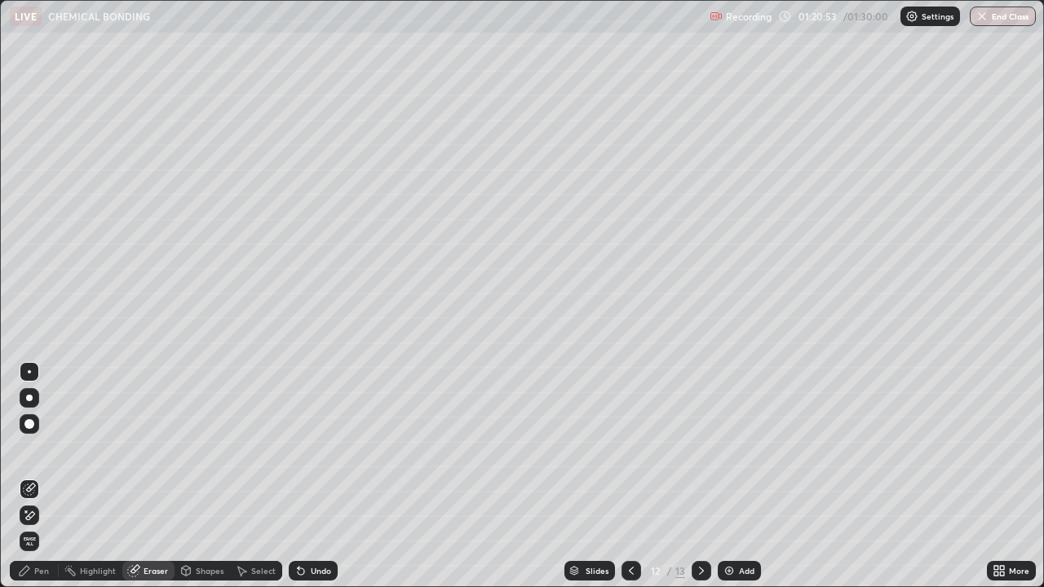
click at [40, 449] on div "Pen" at bounding box center [34, 571] width 49 height 20
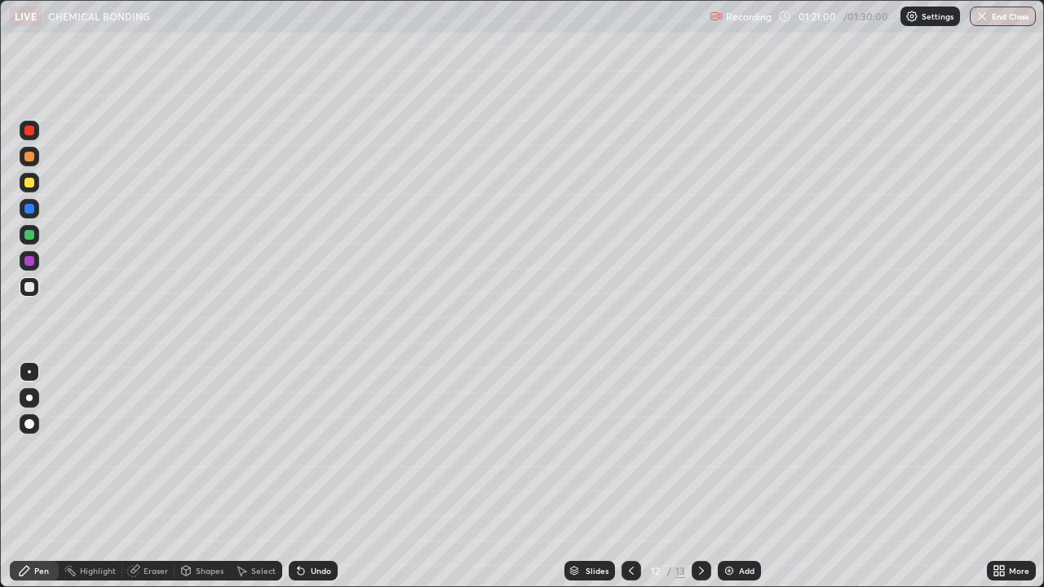
click at [303, 449] on icon at bounding box center [300, 570] width 13 height 13
click at [307, 449] on div "Undo" at bounding box center [313, 571] width 49 height 20
click at [320, 449] on div "Undo" at bounding box center [321, 571] width 20 height 8
click at [316, 449] on div "Undo" at bounding box center [321, 571] width 20 height 8
click at [315, 449] on div "Undo" at bounding box center [321, 571] width 20 height 8
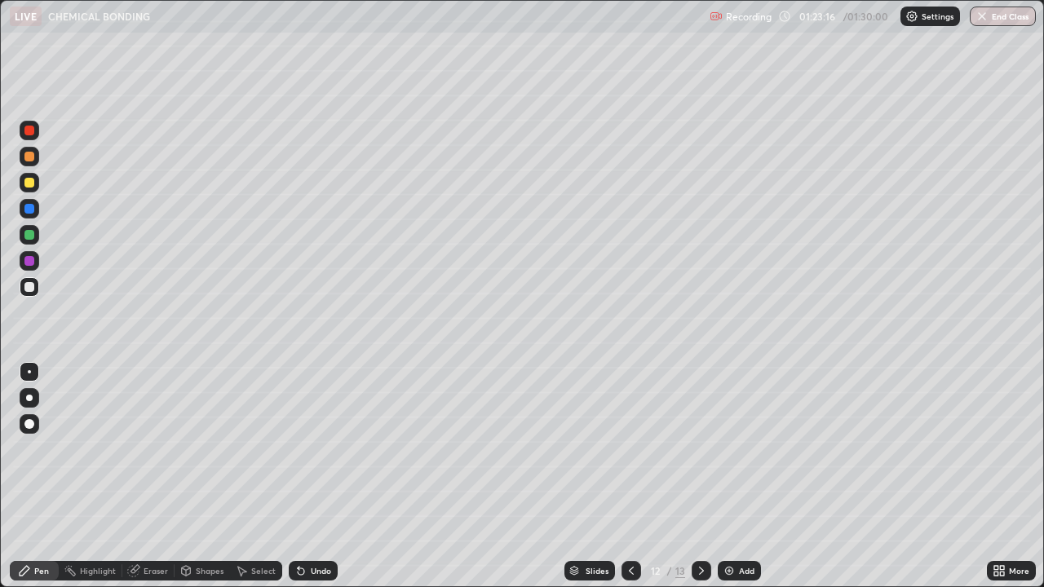
click at [306, 449] on div "Undo" at bounding box center [313, 571] width 49 height 20
click at [621, 449] on div at bounding box center [631, 571] width 20 height 20
click at [695, 449] on icon at bounding box center [701, 570] width 13 height 13
click at [699, 449] on icon at bounding box center [701, 570] width 13 height 13
click at [627, 449] on icon at bounding box center [631, 570] width 13 height 13
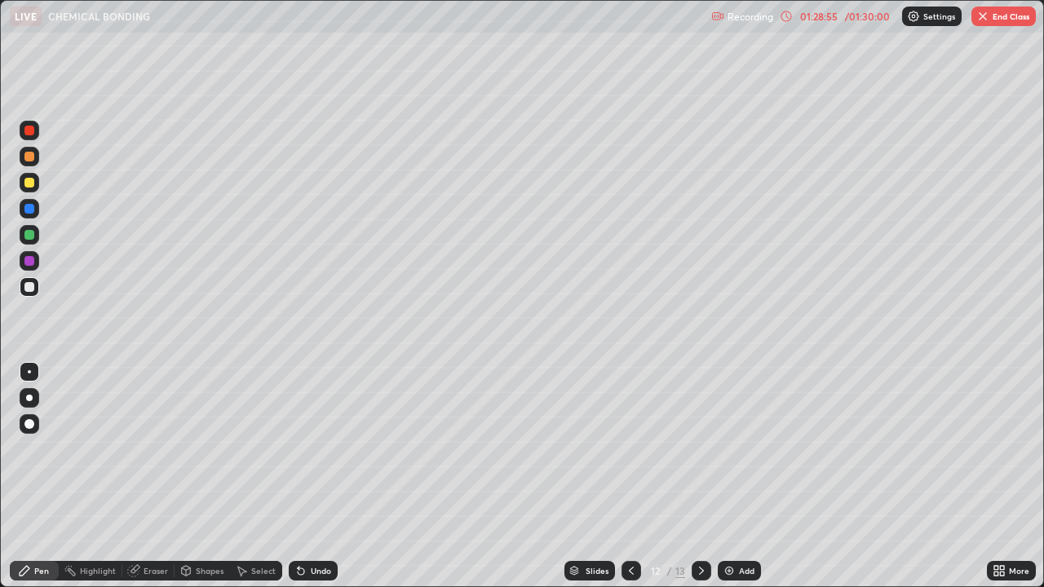
click at [697, 449] on icon at bounding box center [701, 570] width 13 height 13
click at [631, 449] on icon at bounding box center [631, 570] width 13 height 13
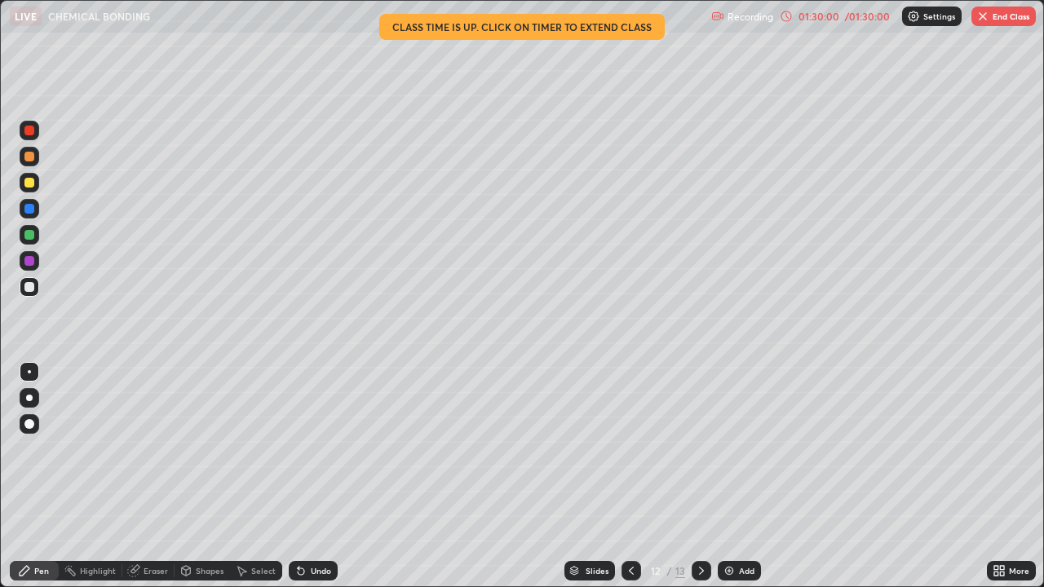
click at [699, 449] on icon at bounding box center [701, 570] width 13 height 13
click at [1018, 23] on button "End Class" at bounding box center [1003, 17] width 64 height 20
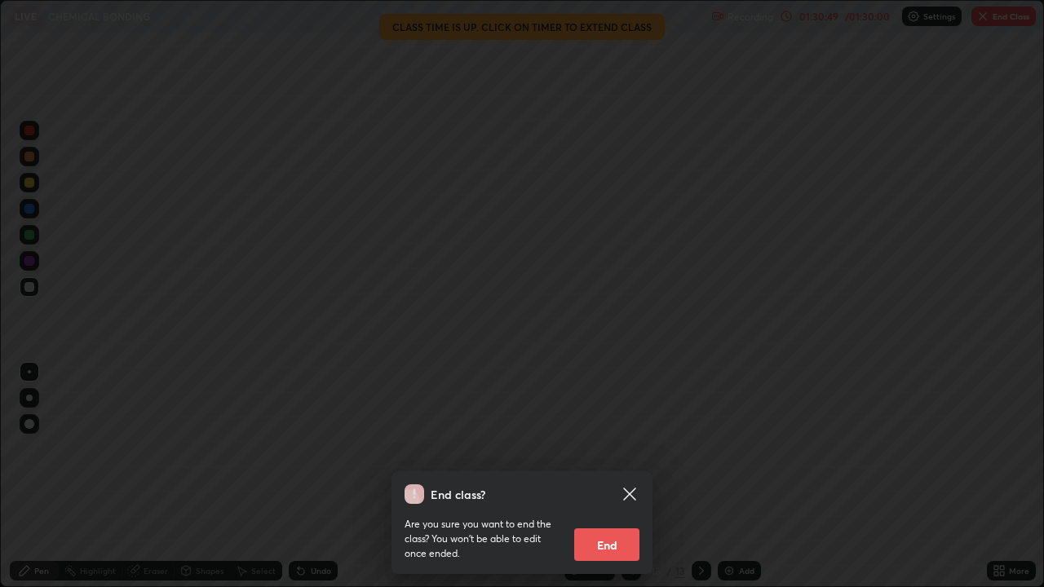
click at [613, 449] on button "End" at bounding box center [606, 544] width 65 height 33
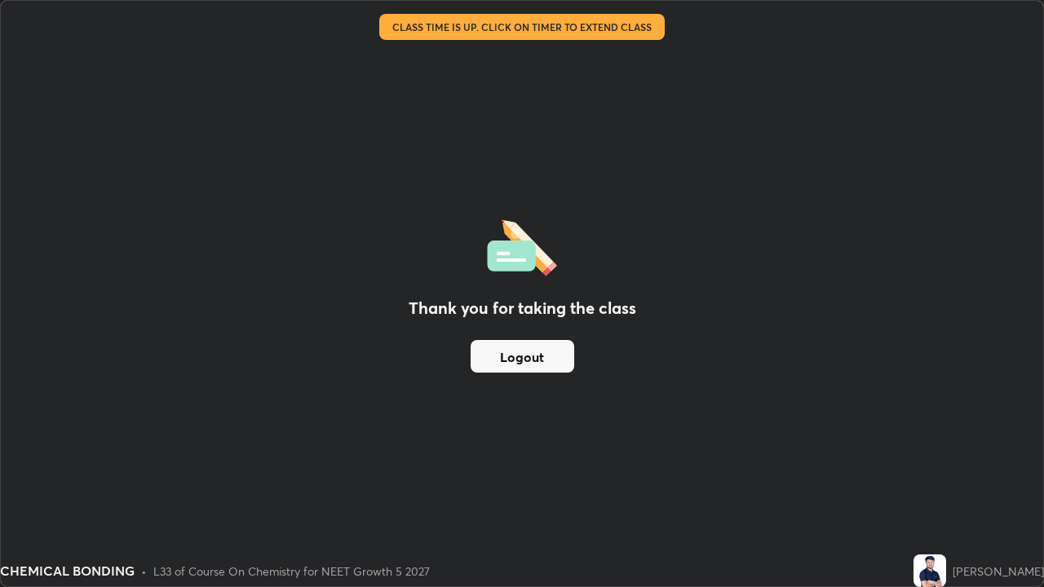
click at [545, 353] on button "Logout" at bounding box center [523, 356] width 104 height 33
click at [545, 359] on button "Logout" at bounding box center [523, 356] width 104 height 33
click at [533, 355] on button "Logout" at bounding box center [523, 356] width 104 height 33
click at [528, 361] on button "Logout" at bounding box center [523, 356] width 104 height 33
click at [527, 360] on button "Logout" at bounding box center [523, 356] width 104 height 33
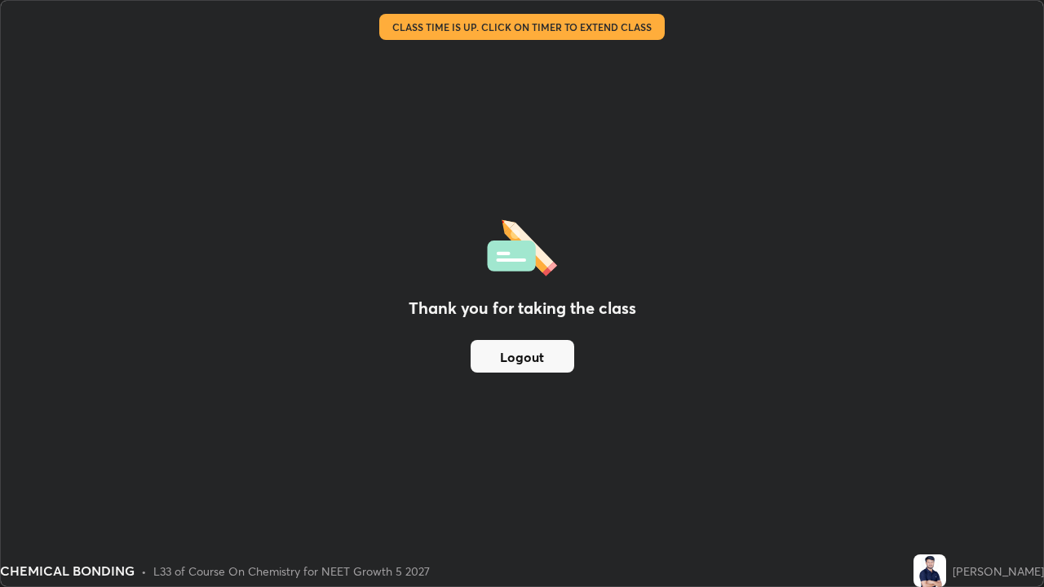
click at [528, 358] on button "Logout" at bounding box center [523, 356] width 104 height 33
click at [528, 356] on button "Logout" at bounding box center [523, 356] width 104 height 33
click at [532, 355] on button "Logout" at bounding box center [523, 356] width 104 height 33
click at [543, 351] on button "Logout" at bounding box center [523, 356] width 104 height 33
click at [545, 354] on button "Logout" at bounding box center [523, 356] width 104 height 33
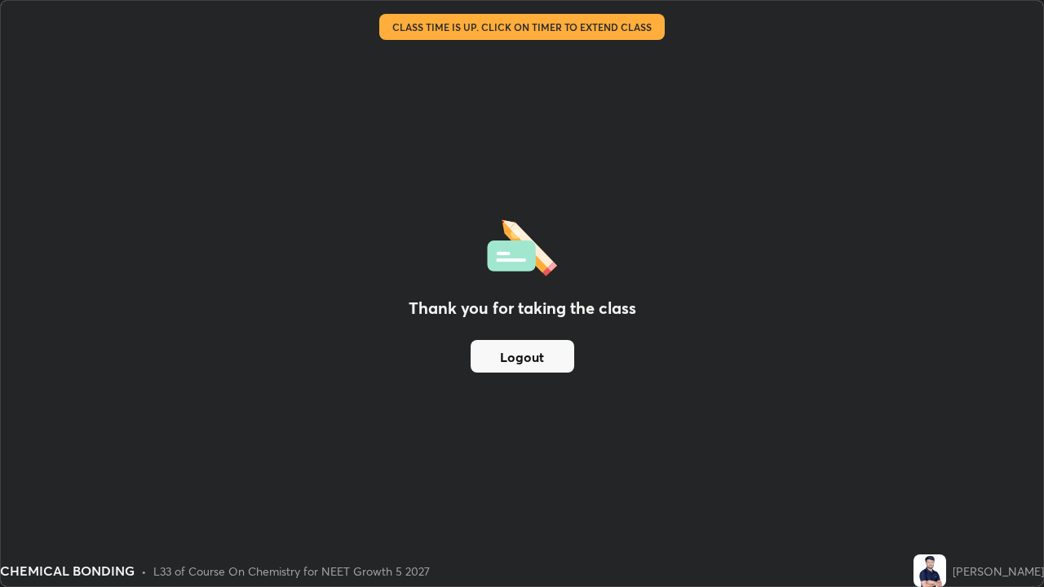
click at [546, 357] on button "Logout" at bounding box center [523, 356] width 104 height 33
click at [547, 354] on button "Logout" at bounding box center [523, 356] width 104 height 33
click at [506, 356] on button "Logout" at bounding box center [523, 356] width 104 height 33
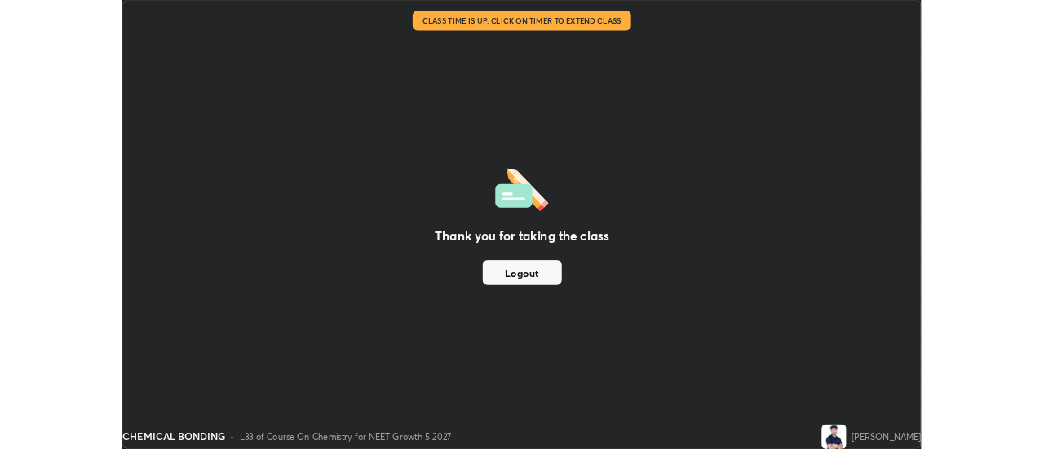
scroll to position [81099, 80504]
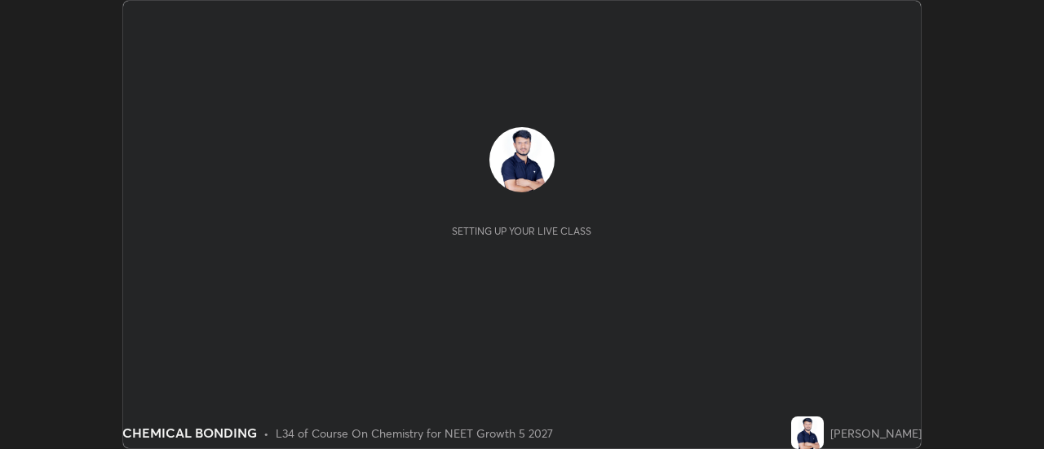
scroll to position [449, 1043]
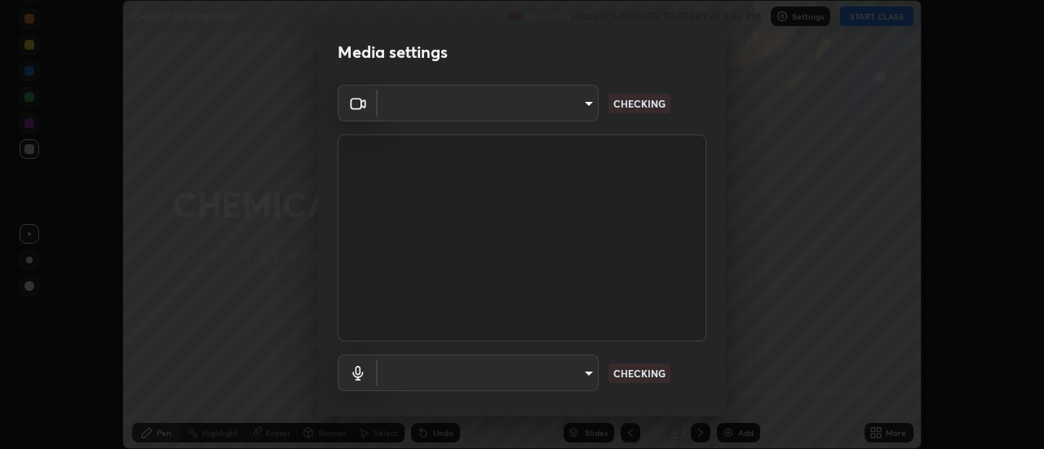
type input "515fa8dc750868be0a3e45a8a70092ebbb24a489711ff7313880db239e39e5e3"
type input "default"
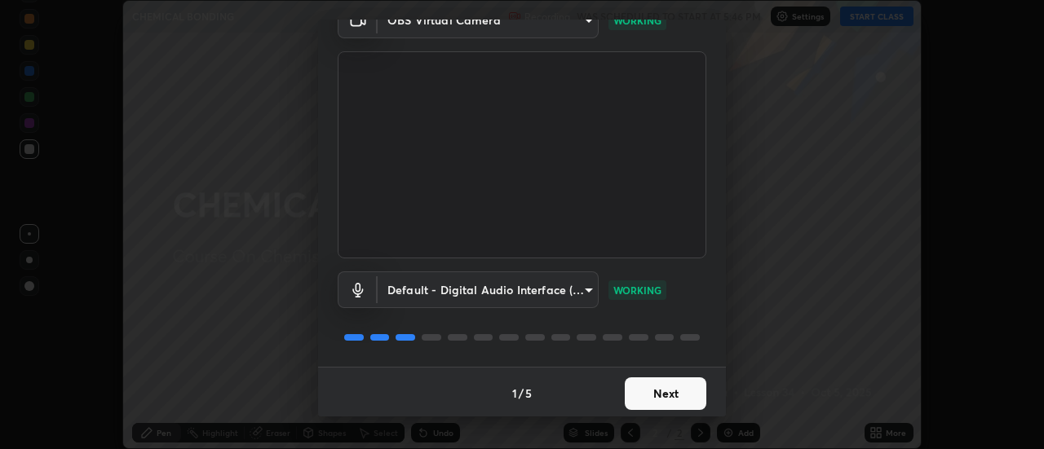
scroll to position [86, 0]
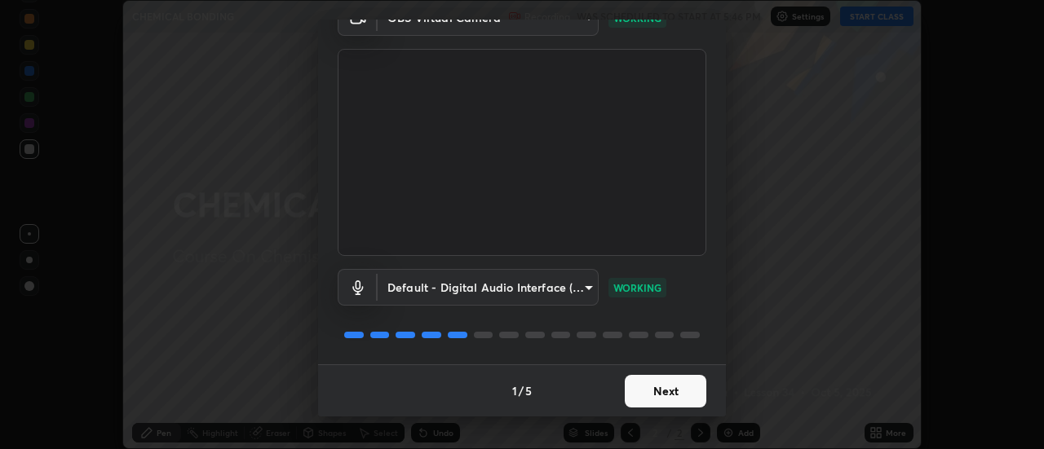
click at [657, 405] on button "Next" at bounding box center [666, 391] width 82 height 33
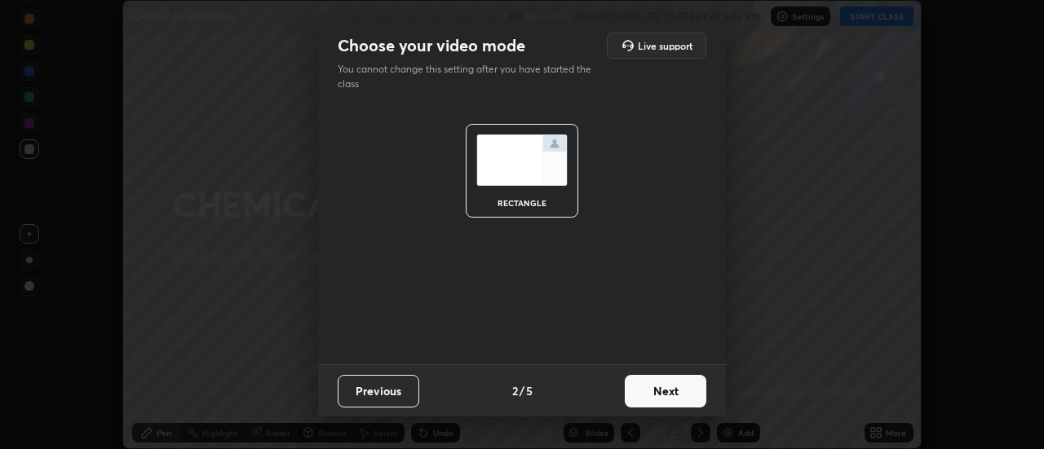
click at [658, 389] on button "Next" at bounding box center [666, 391] width 82 height 33
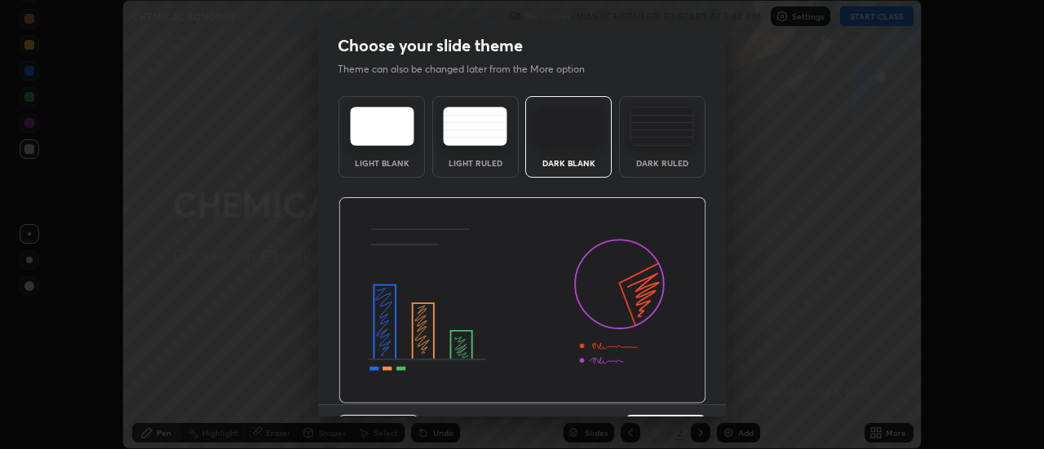
click at [661, 144] on img at bounding box center [662, 126] width 64 height 39
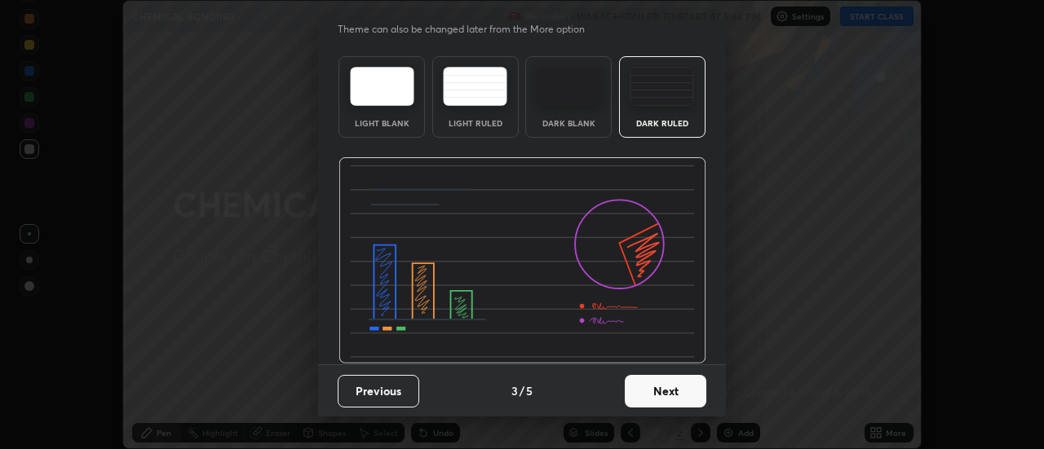
click at [650, 391] on button "Next" at bounding box center [666, 391] width 82 height 33
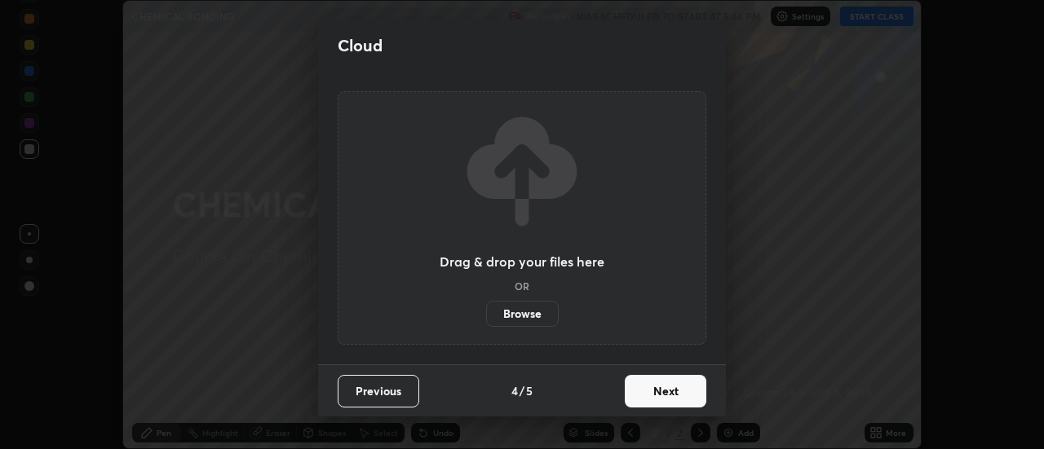
scroll to position [0, 0]
click at [665, 400] on button "Next" at bounding box center [666, 391] width 82 height 33
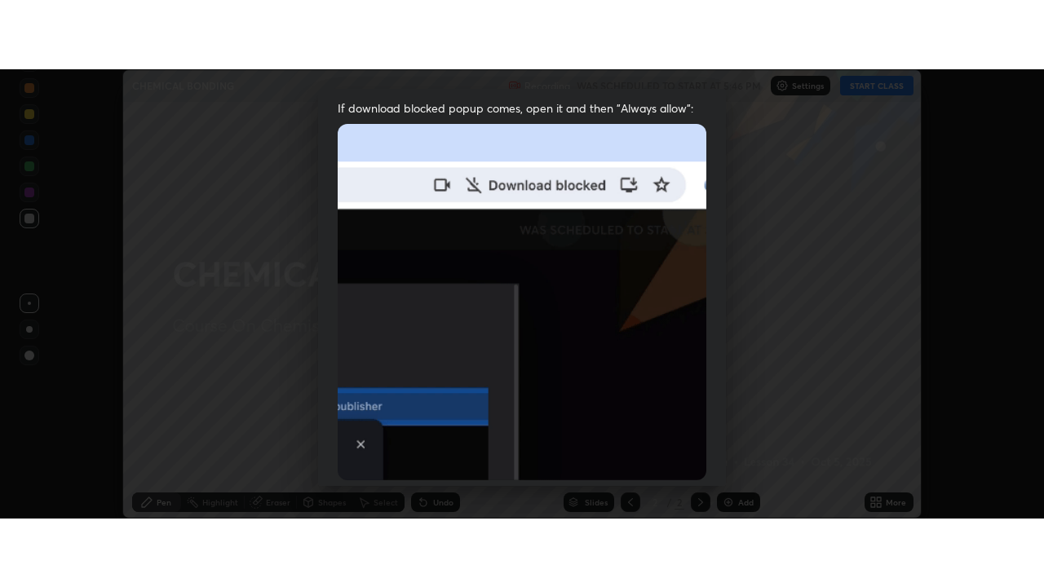
scroll to position [418, 0]
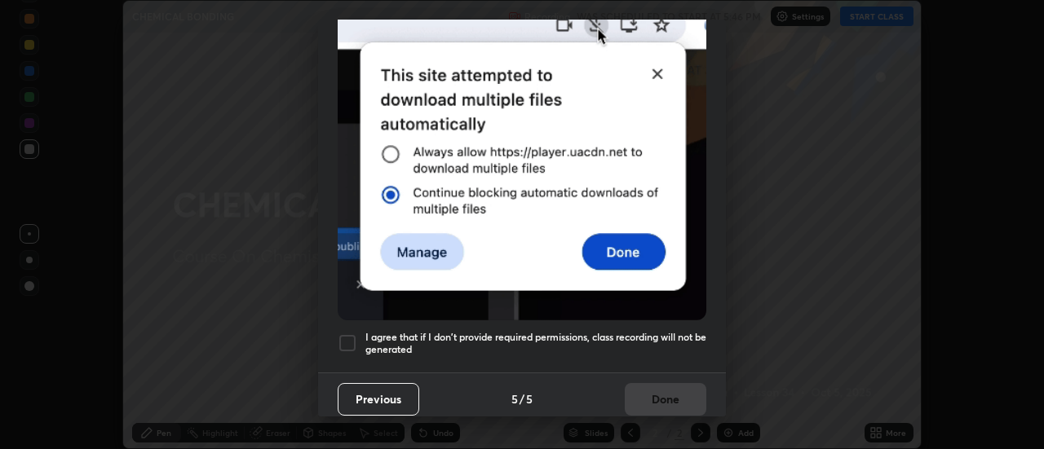
click at [343, 334] on div at bounding box center [348, 344] width 20 height 20
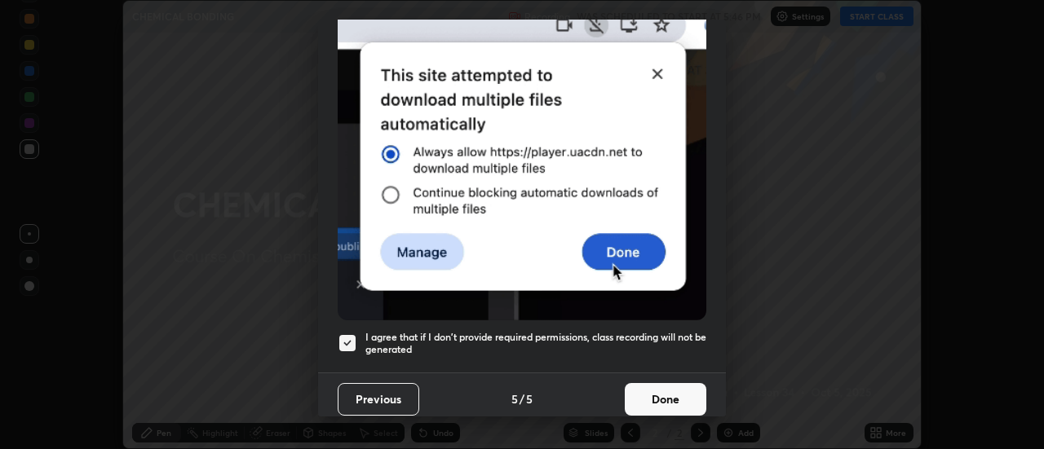
click at [665, 394] on button "Done" at bounding box center [666, 399] width 82 height 33
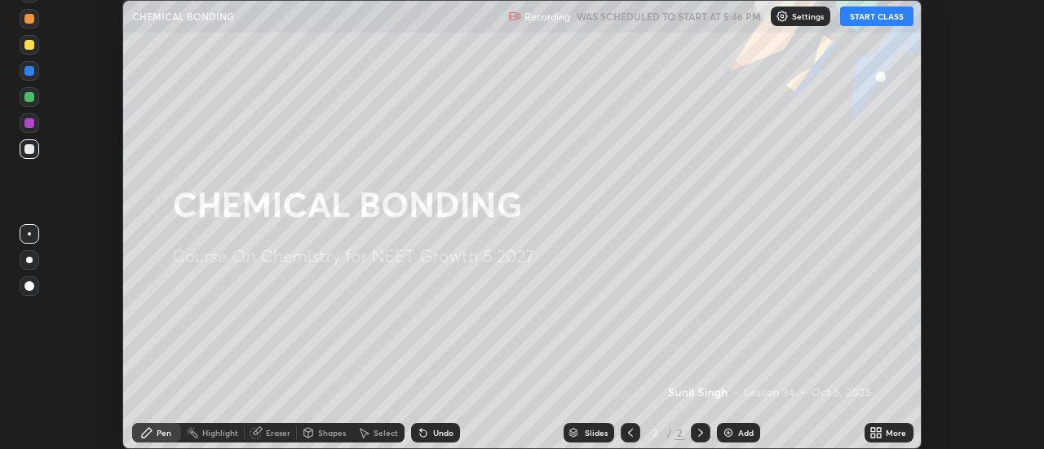
click at [880, 11] on button "START CLASS" at bounding box center [876, 17] width 73 height 20
click at [883, 435] on div "More" at bounding box center [888, 433] width 49 height 20
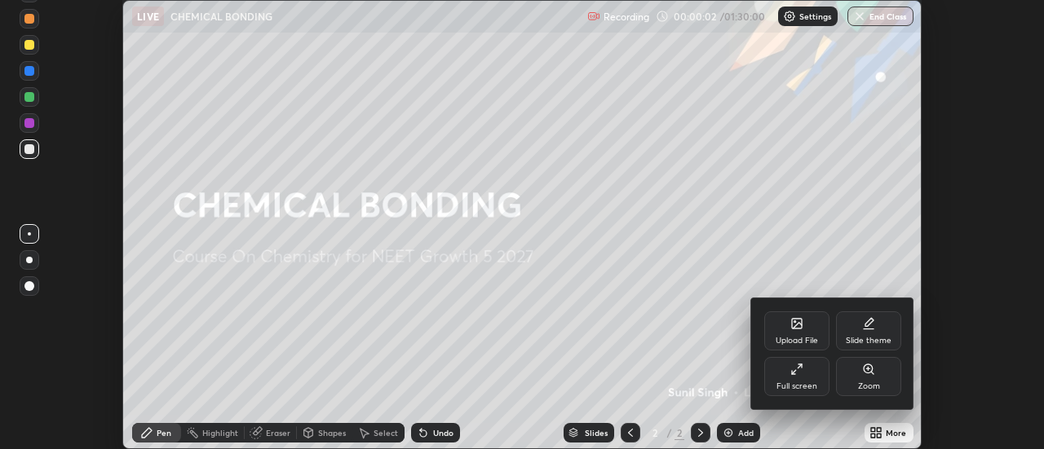
click at [806, 382] on div "Full screen" at bounding box center [796, 386] width 41 height 8
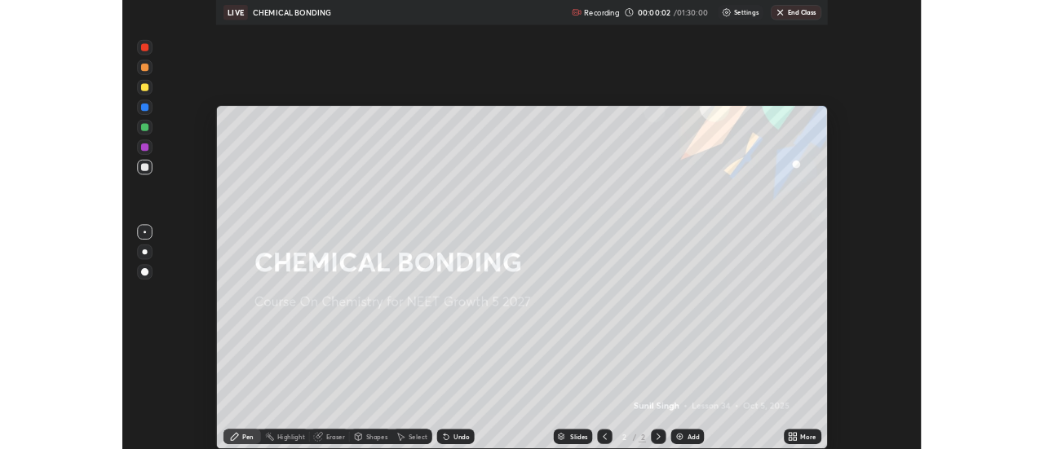
scroll to position [587, 1044]
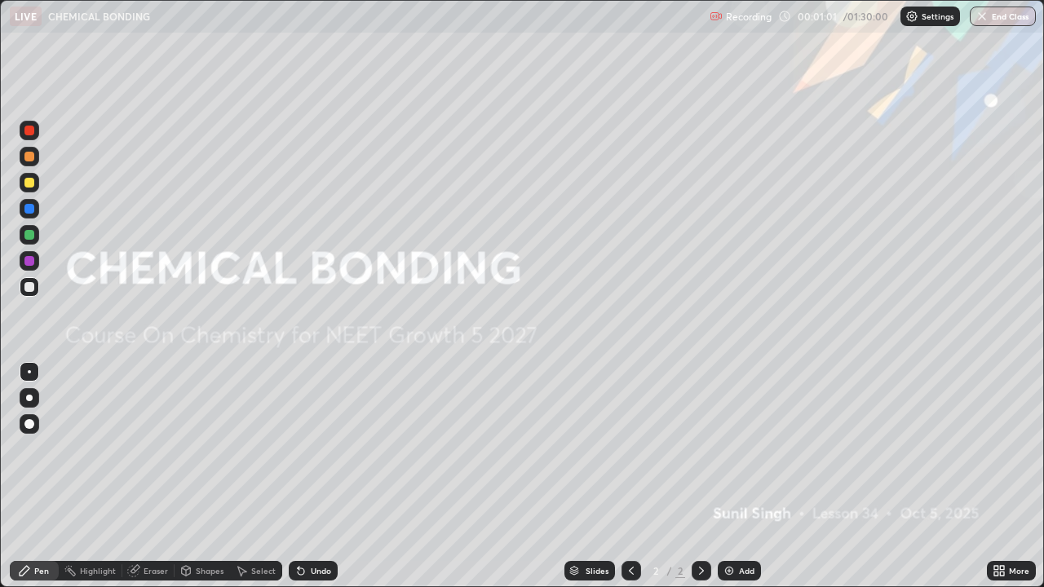
click at [743, 449] on div "Add" at bounding box center [746, 571] width 15 height 8
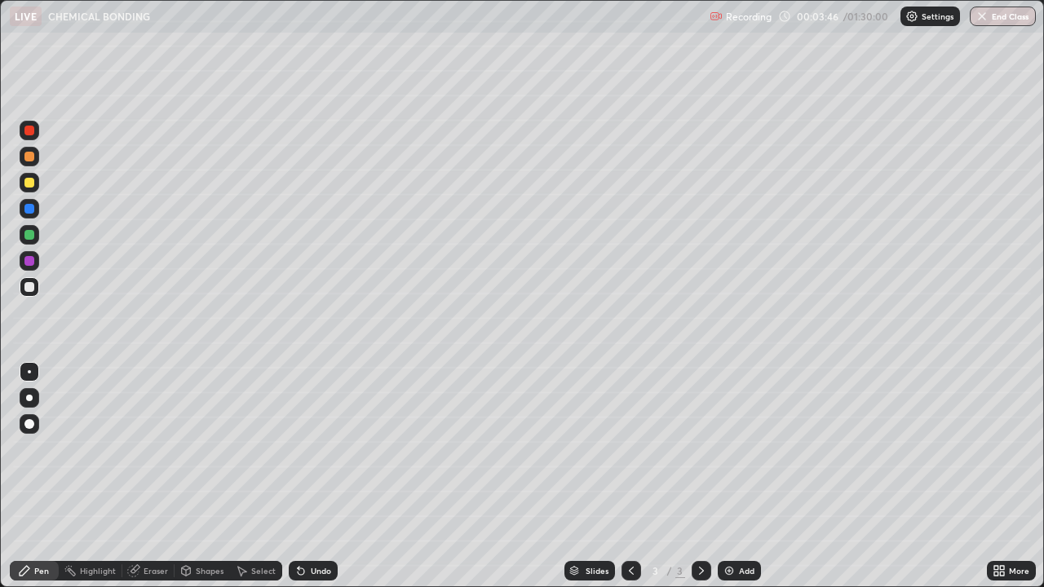
click at [30, 130] on div at bounding box center [29, 131] width 10 height 10
click at [27, 288] on div at bounding box center [29, 287] width 10 height 10
click at [311, 449] on div "Undo" at bounding box center [321, 571] width 20 height 8
click at [312, 449] on div "Undo" at bounding box center [313, 571] width 49 height 20
click at [317, 449] on div "Undo" at bounding box center [321, 571] width 20 height 8
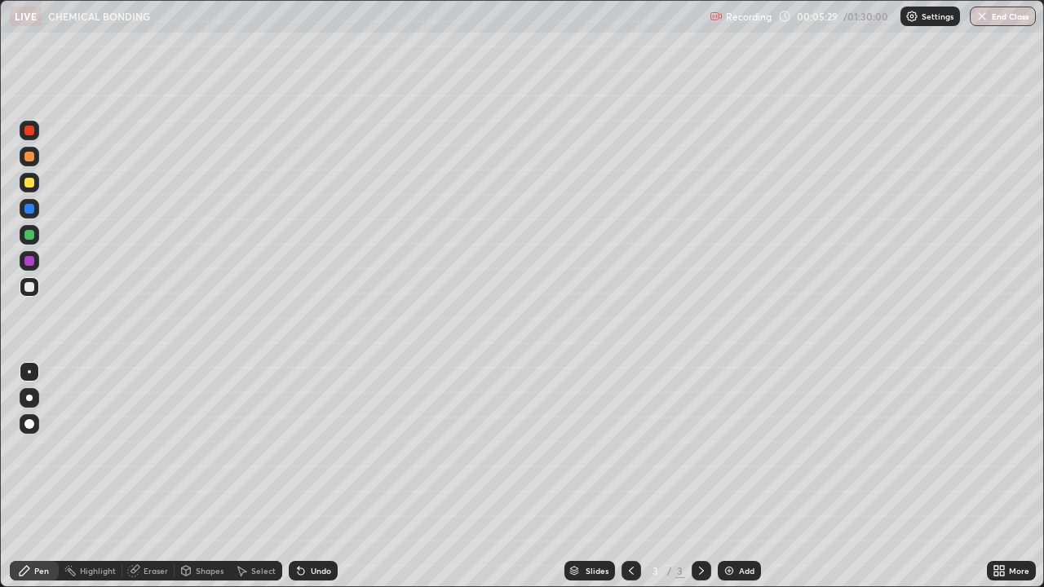
click at [318, 449] on div "Undo" at bounding box center [313, 571] width 49 height 20
click at [316, 449] on div "Undo" at bounding box center [321, 571] width 20 height 8
click at [326, 449] on div "Undo" at bounding box center [313, 571] width 49 height 20
click at [736, 449] on div "Add" at bounding box center [739, 571] width 43 height 20
click at [312, 449] on div "Undo" at bounding box center [321, 571] width 20 height 8
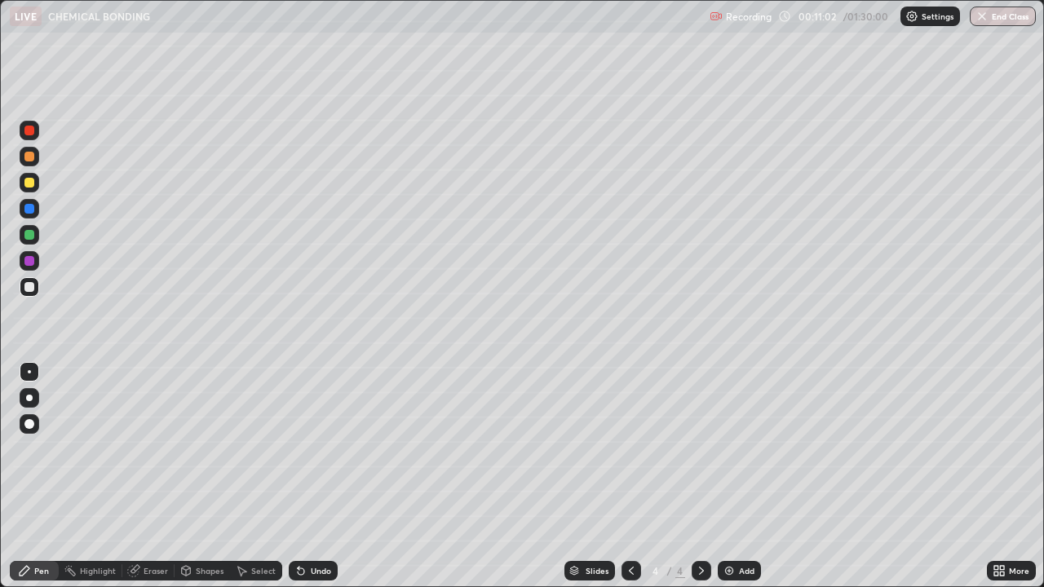
click at [298, 449] on icon at bounding box center [301, 571] width 7 height 7
click at [142, 449] on div "Eraser" at bounding box center [148, 571] width 52 height 20
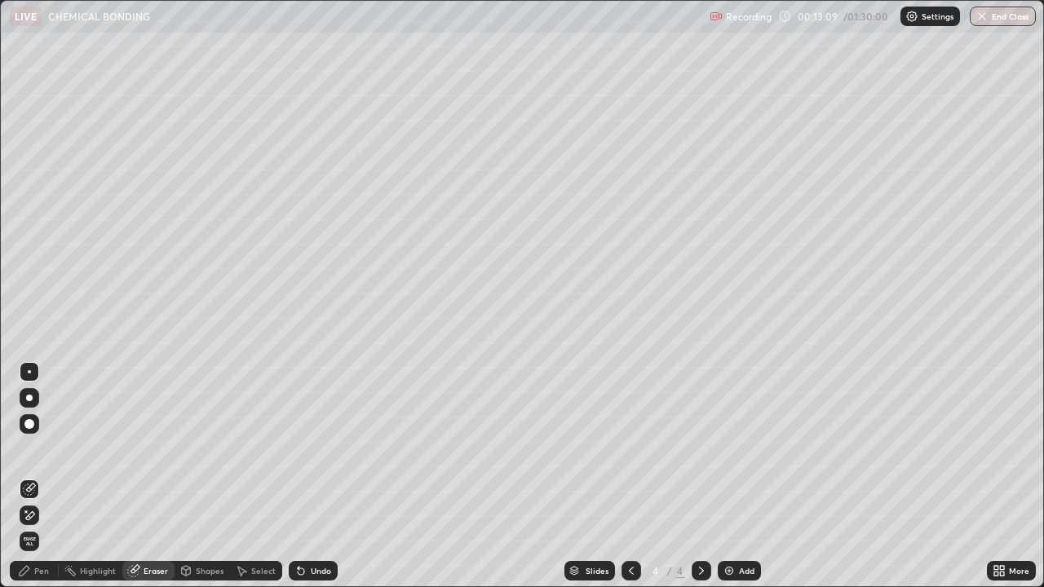
click at [38, 449] on div "Pen" at bounding box center [34, 571] width 49 height 20
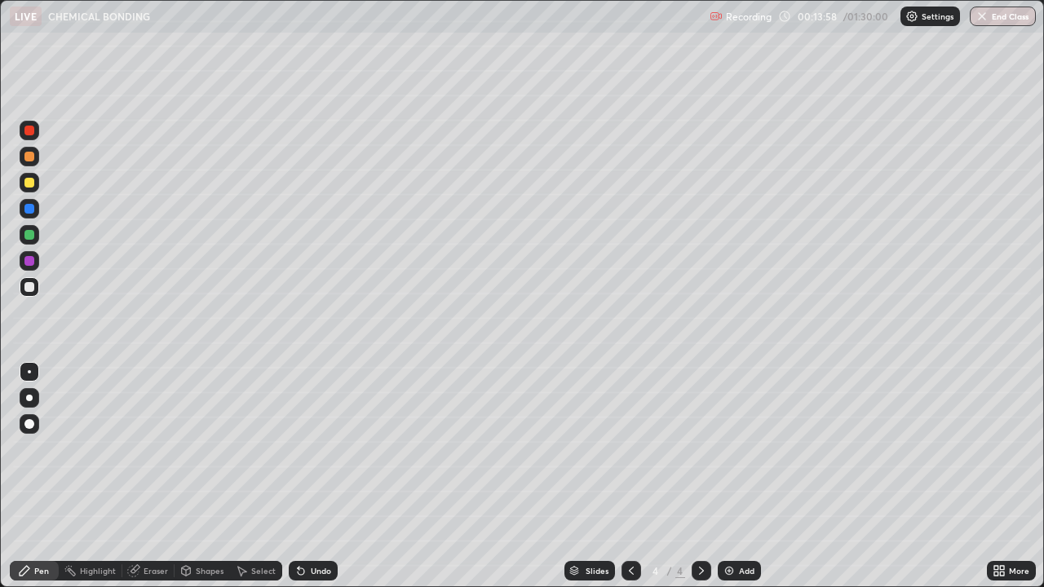
click at [736, 449] on div "Add" at bounding box center [739, 571] width 43 height 20
click at [301, 449] on icon at bounding box center [300, 570] width 13 height 13
click at [319, 449] on div "Undo" at bounding box center [321, 571] width 20 height 8
click at [621, 449] on div at bounding box center [631, 571] width 20 height 33
click at [29, 263] on div at bounding box center [29, 261] width 10 height 10
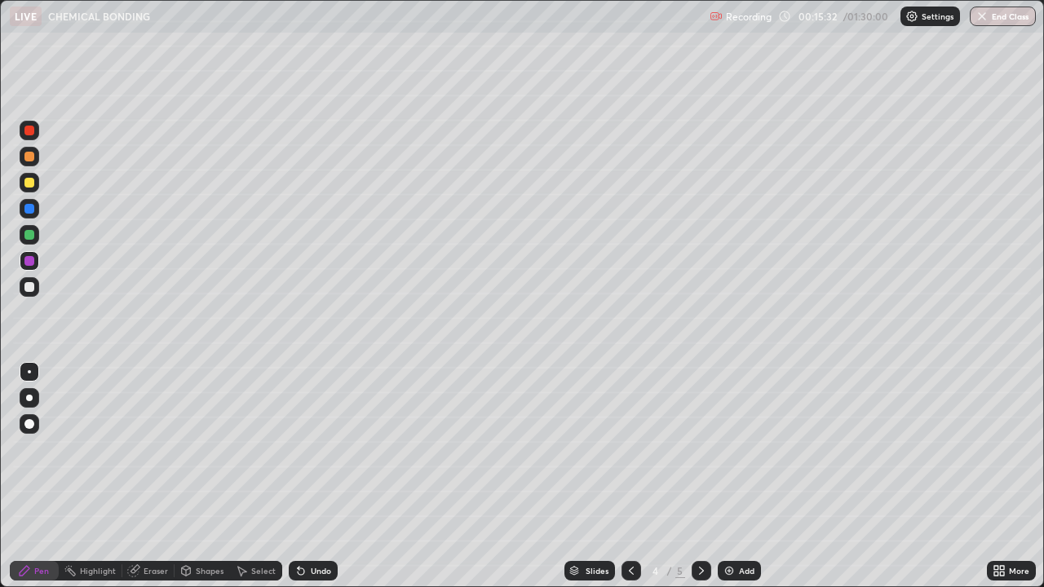
click at [630, 449] on icon at bounding box center [631, 570] width 13 height 13
click at [698, 449] on icon at bounding box center [701, 570] width 13 height 13
click at [699, 449] on icon at bounding box center [701, 571] width 5 height 8
click at [29, 210] on div at bounding box center [29, 209] width 10 height 10
click at [29, 286] on div at bounding box center [29, 287] width 10 height 10
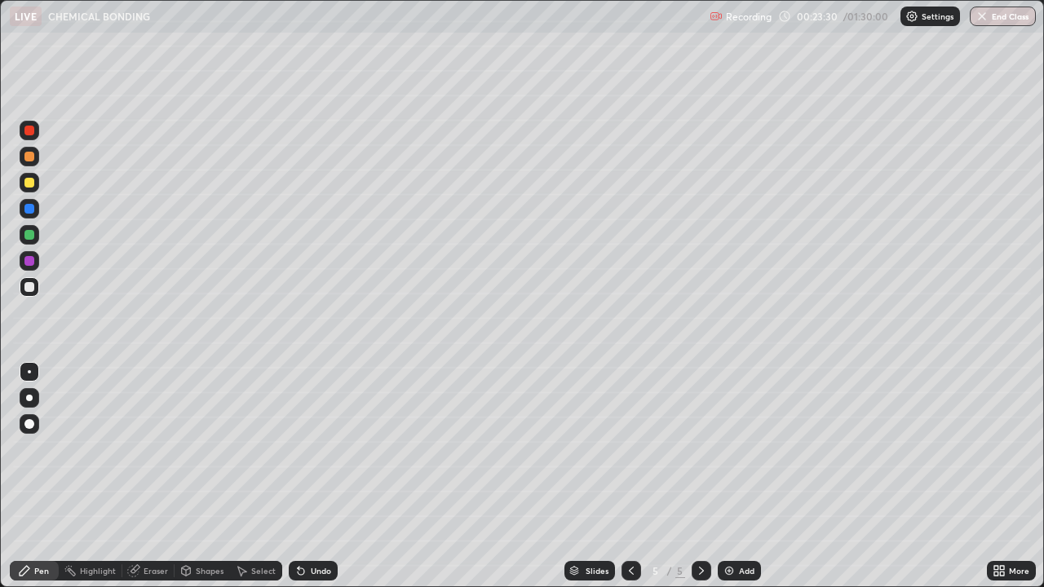
click at [315, 449] on div "Undo" at bounding box center [321, 571] width 20 height 8
click at [317, 449] on div "Undo" at bounding box center [321, 571] width 20 height 8
click at [316, 449] on div "Undo" at bounding box center [313, 571] width 49 height 20
click at [304, 449] on icon at bounding box center [300, 570] width 13 height 13
click at [733, 449] on img at bounding box center [729, 570] width 13 height 13
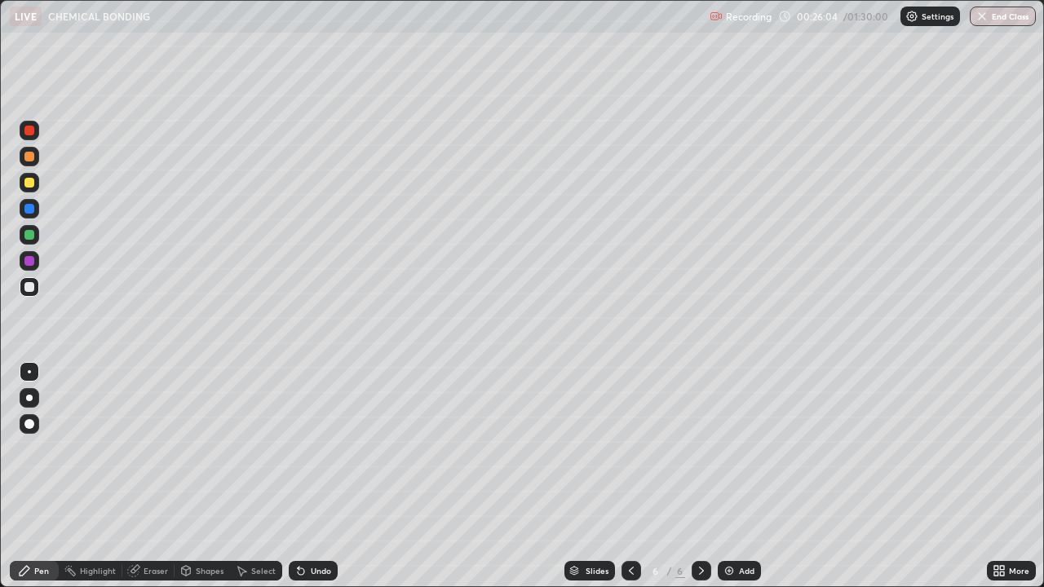
click at [306, 449] on div "Undo" at bounding box center [313, 571] width 49 height 20
click at [40, 449] on div "Pen" at bounding box center [41, 571] width 15 height 8
click at [38, 449] on div "Pen" at bounding box center [41, 571] width 15 height 8
click at [627, 449] on icon at bounding box center [631, 570] width 13 height 13
click at [700, 449] on icon at bounding box center [701, 570] width 13 height 13
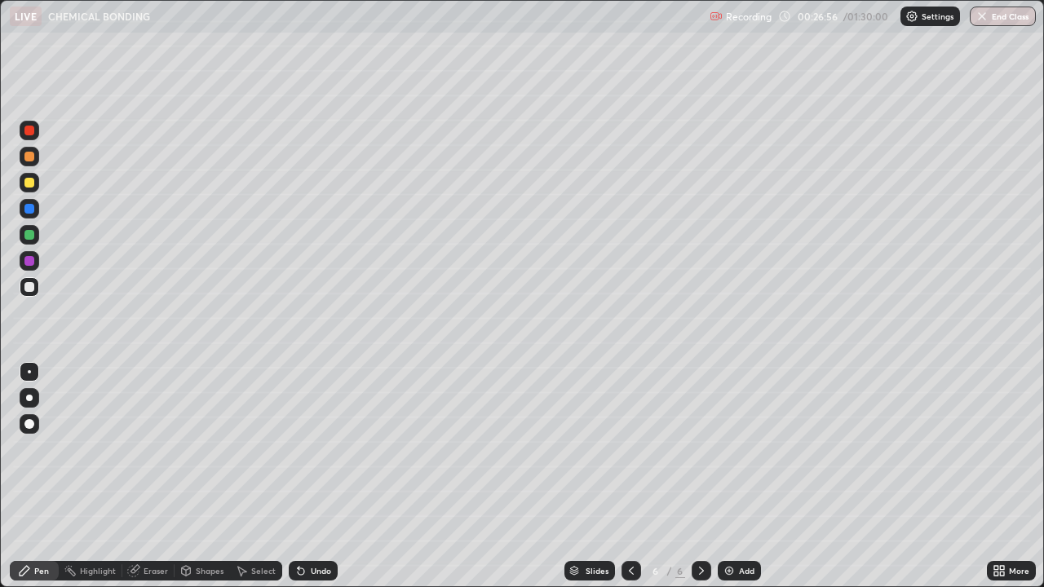
click at [307, 449] on div "Undo" at bounding box center [313, 571] width 49 height 20
click at [312, 449] on div "Undo" at bounding box center [321, 571] width 20 height 8
click at [304, 449] on icon at bounding box center [300, 570] width 13 height 13
click at [311, 449] on div "Undo" at bounding box center [321, 571] width 20 height 8
click at [733, 449] on img at bounding box center [729, 570] width 13 height 13
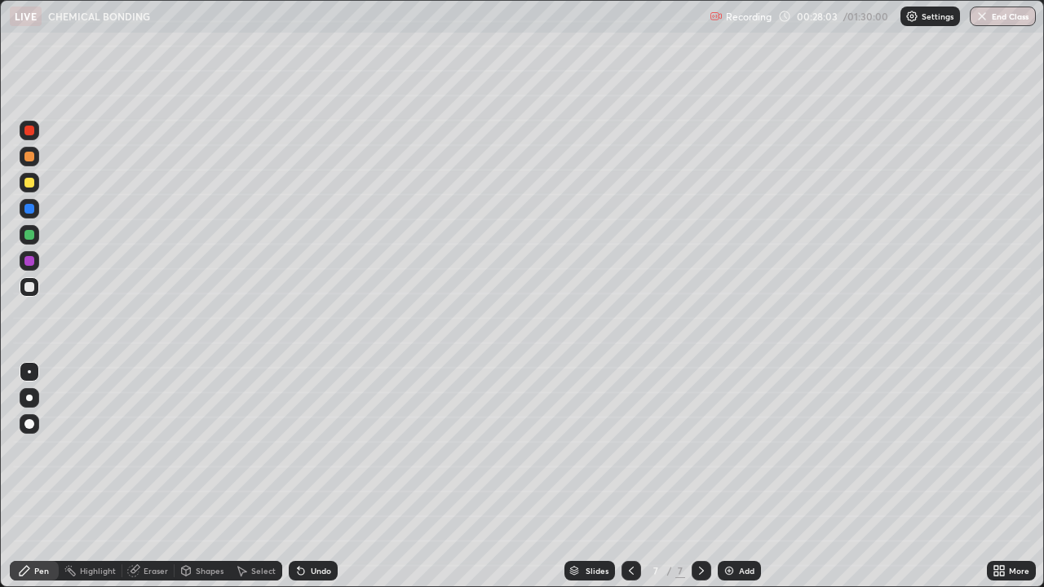
click at [298, 449] on icon at bounding box center [301, 571] width 7 height 7
click at [300, 449] on icon at bounding box center [301, 571] width 7 height 7
click at [630, 449] on icon at bounding box center [631, 570] width 13 height 13
click at [630, 449] on icon at bounding box center [631, 571] width 5 height 8
click at [699, 449] on icon at bounding box center [701, 571] width 5 height 8
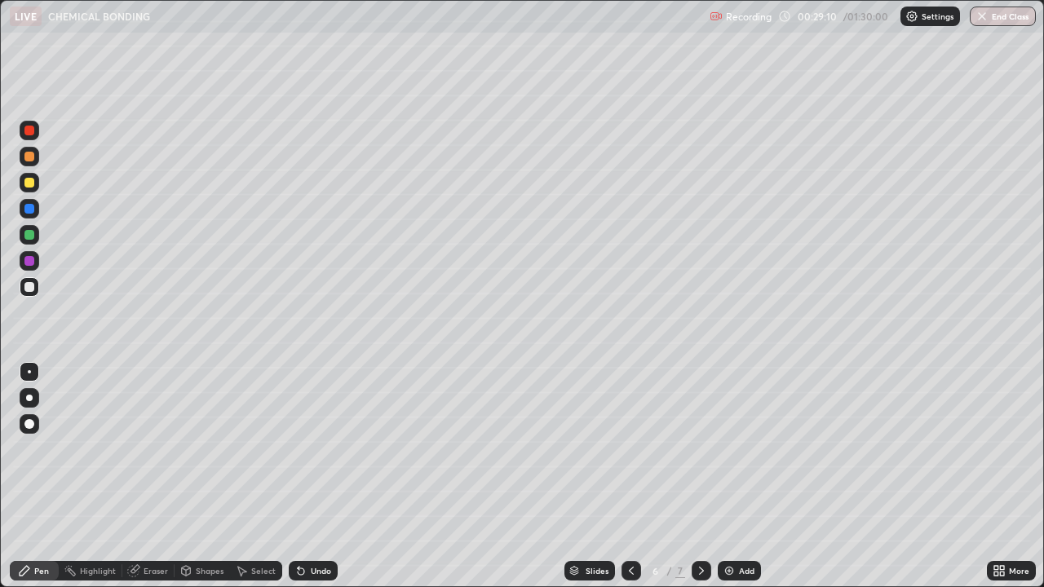
click at [693, 449] on div at bounding box center [702, 571] width 20 height 20
click at [625, 449] on icon at bounding box center [631, 570] width 13 height 13
click at [630, 449] on icon at bounding box center [631, 570] width 13 height 13
click at [630, 449] on icon at bounding box center [631, 571] width 5 height 8
click at [699, 449] on icon at bounding box center [701, 570] width 13 height 13
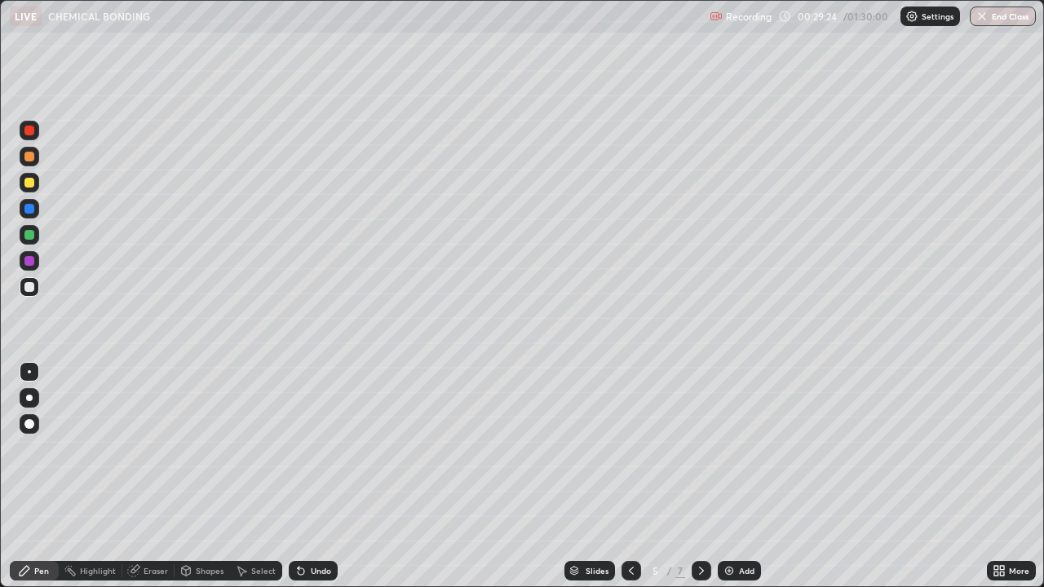
click at [692, 449] on div at bounding box center [702, 571] width 20 height 20
click at [700, 449] on icon at bounding box center [701, 570] width 13 height 13
click at [30, 263] on div at bounding box center [29, 261] width 10 height 10
click at [29, 183] on div at bounding box center [29, 183] width 10 height 10
click at [312, 449] on div "Undo" at bounding box center [321, 571] width 20 height 8
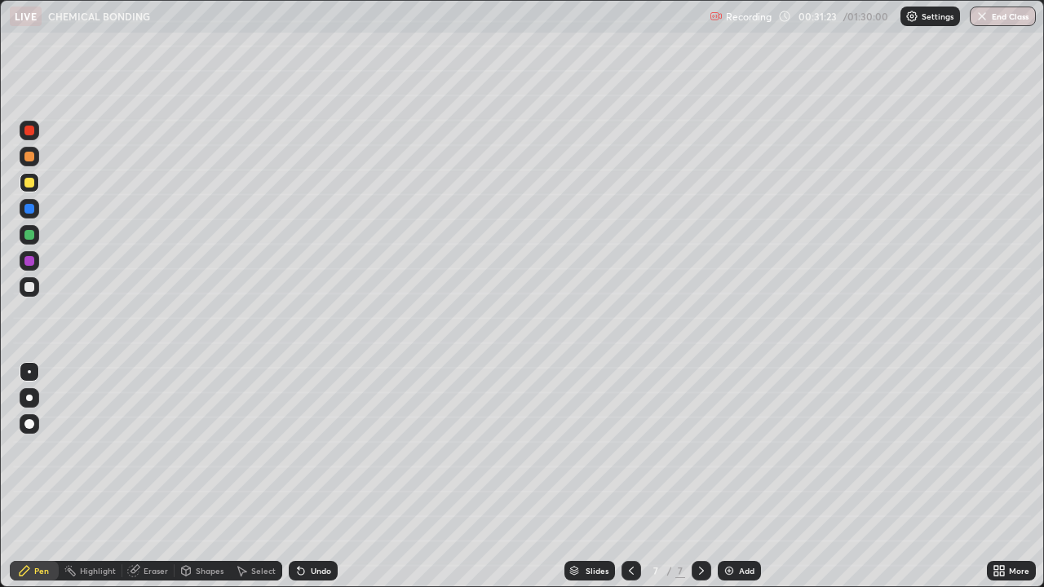
click at [32, 289] on div at bounding box center [29, 287] width 10 height 10
click at [313, 449] on div "Undo" at bounding box center [321, 571] width 20 height 8
click at [311, 449] on div "Undo" at bounding box center [321, 571] width 20 height 8
click at [307, 449] on div "Undo" at bounding box center [313, 571] width 49 height 20
click at [733, 449] on img at bounding box center [729, 570] width 13 height 13
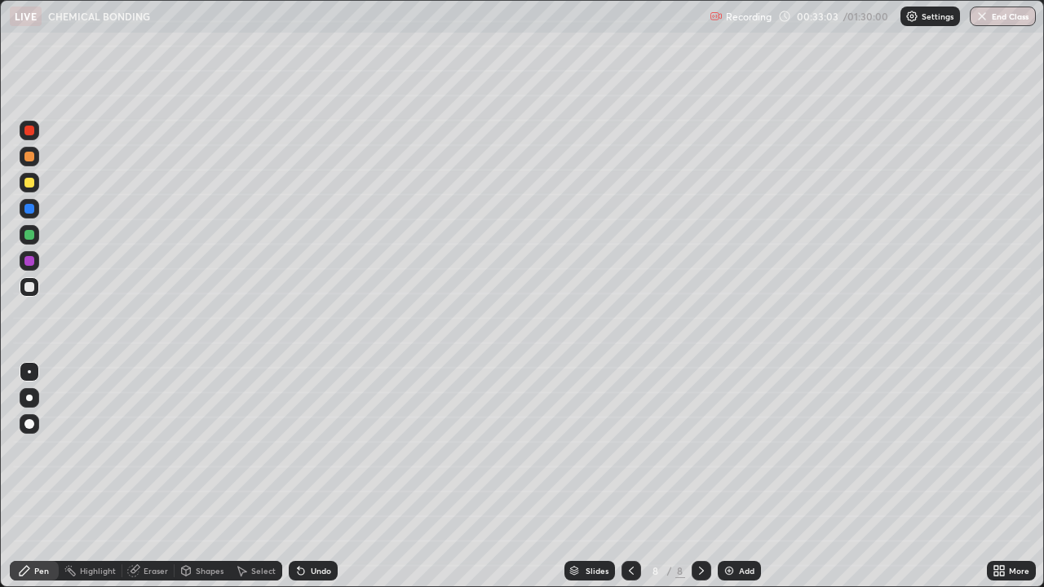
click at [311, 449] on div "Undo" at bounding box center [321, 571] width 20 height 8
click at [318, 449] on div "Undo" at bounding box center [313, 571] width 49 height 20
click at [316, 449] on div "Undo" at bounding box center [313, 571] width 49 height 20
click at [137, 449] on icon at bounding box center [134, 569] width 9 height 8
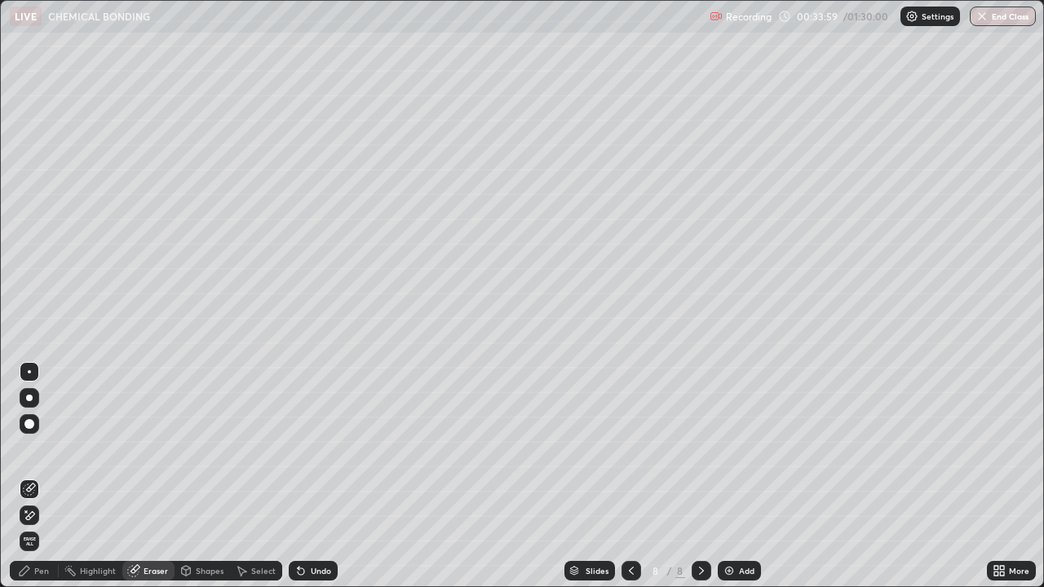
click at [34, 449] on div "Pen" at bounding box center [41, 571] width 15 height 8
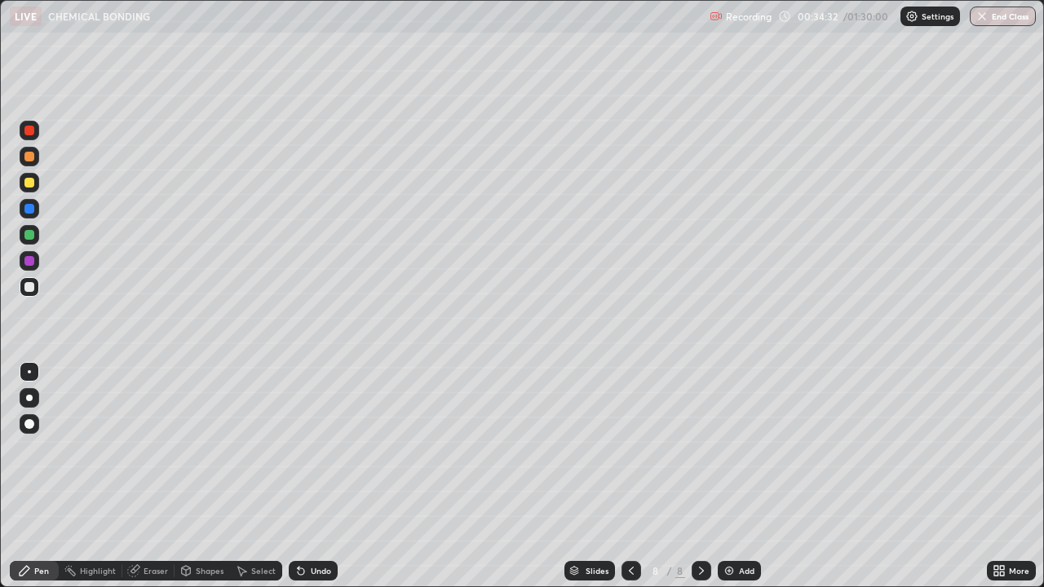
click at [317, 449] on div "Undo" at bounding box center [321, 571] width 20 height 8
click at [298, 449] on icon at bounding box center [301, 571] width 7 height 7
click at [303, 449] on div "Undo" at bounding box center [313, 571] width 49 height 20
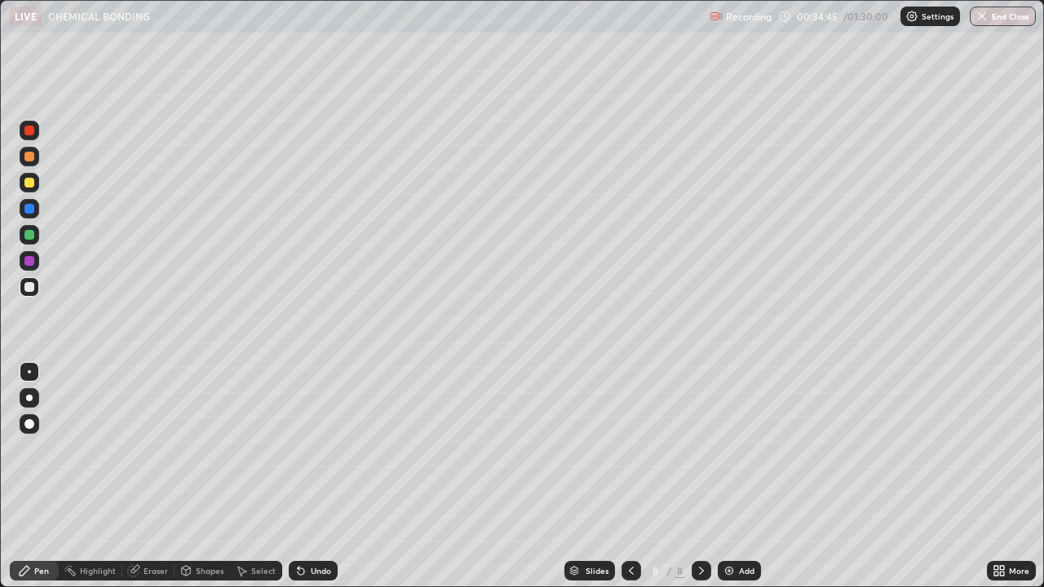
click at [302, 449] on icon at bounding box center [300, 570] width 13 height 13
click at [305, 449] on div "Undo" at bounding box center [313, 571] width 49 height 20
click at [315, 449] on div "Undo" at bounding box center [321, 571] width 20 height 8
click at [312, 449] on div "Undo" at bounding box center [321, 571] width 20 height 8
click at [311, 449] on div "Undo" at bounding box center [321, 571] width 20 height 8
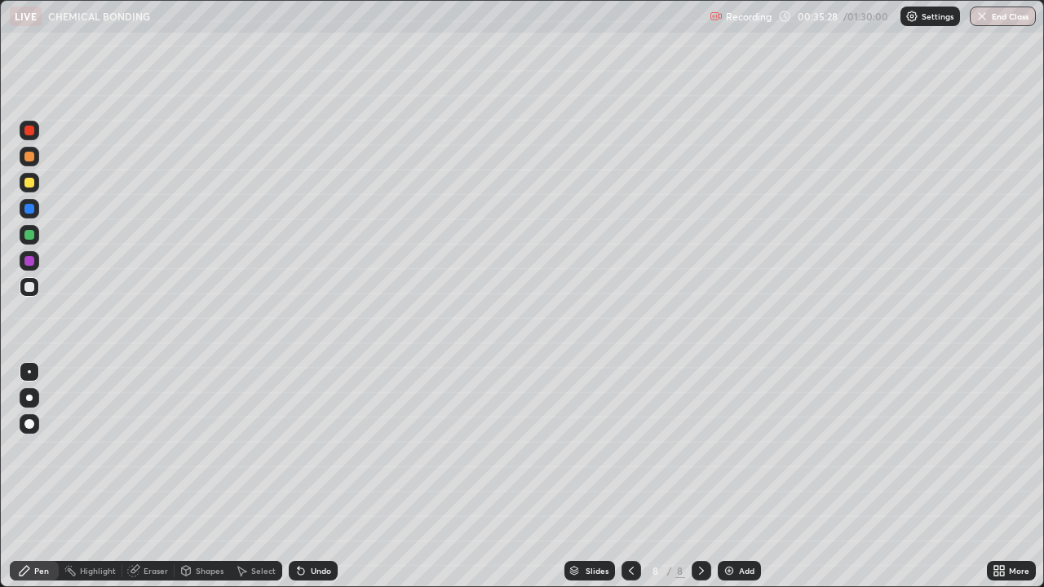
click at [316, 449] on div "Undo" at bounding box center [321, 571] width 20 height 8
click at [319, 449] on div "Undo" at bounding box center [321, 571] width 20 height 8
click at [318, 449] on div "Undo" at bounding box center [321, 571] width 20 height 8
click at [316, 449] on div "Undo" at bounding box center [313, 571] width 49 height 20
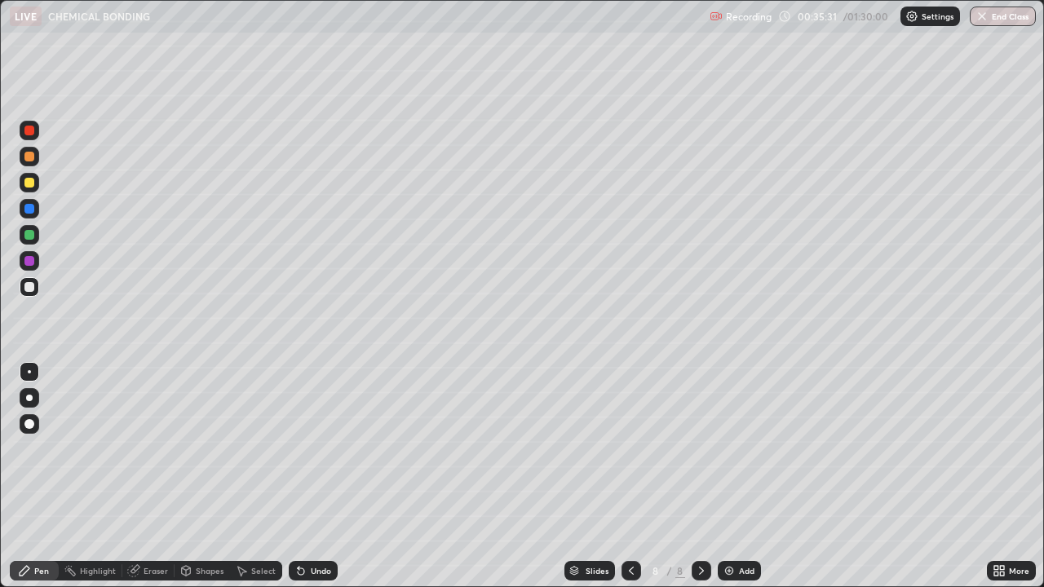
click at [312, 449] on div "Undo" at bounding box center [321, 571] width 20 height 8
click at [311, 449] on div "Undo" at bounding box center [321, 571] width 20 height 8
click at [303, 449] on icon at bounding box center [300, 570] width 13 height 13
click at [135, 449] on icon at bounding box center [133, 571] width 11 height 11
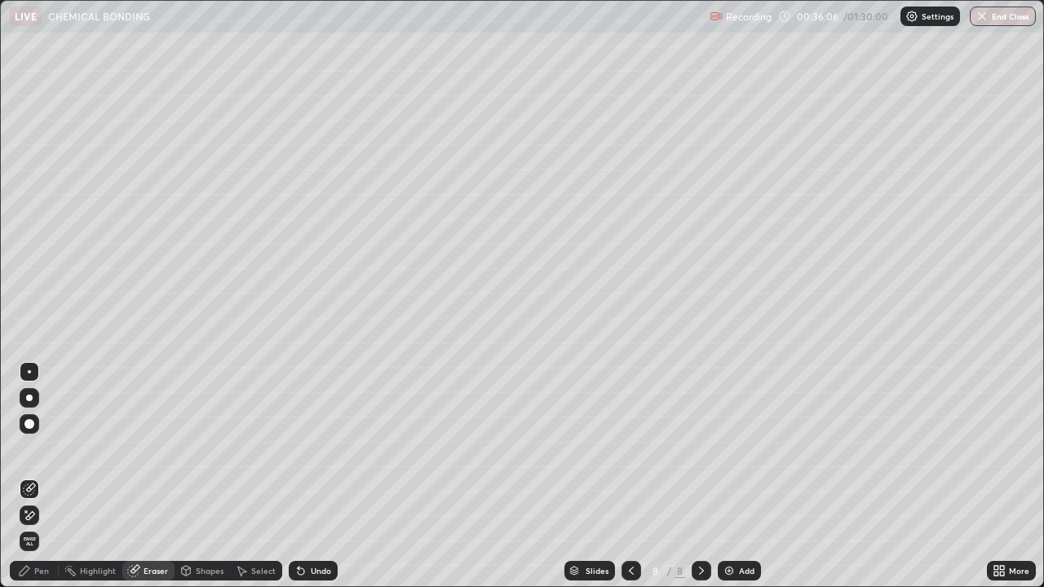
click at [38, 449] on div "Pen" at bounding box center [34, 571] width 49 height 20
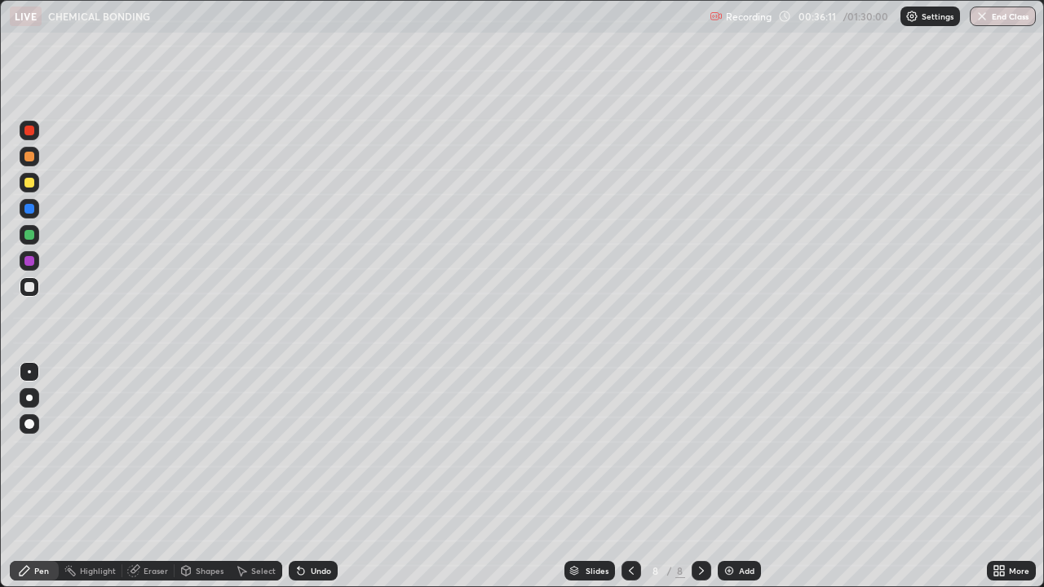
click at [298, 449] on icon at bounding box center [301, 571] width 7 height 7
click at [312, 449] on div "Undo" at bounding box center [321, 571] width 20 height 8
click at [630, 449] on icon at bounding box center [631, 570] width 13 height 13
click at [627, 449] on icon at bounding box center [631, 570] width 13 height 13
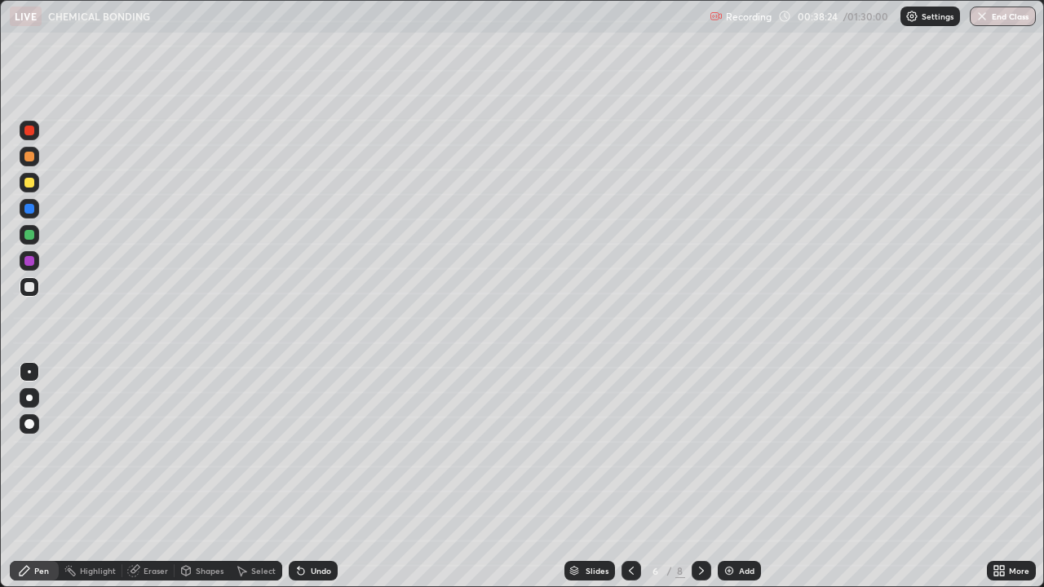
click at [630, 449] on icon at bounding box center [631, 570] width 13 height 13
click at [621, 449] on div at bounding box center [631, 571] width 20 height 20
click at [697, 449] on icon at bounding box center [701, 570] width 13 height 13
click at [699, 449] on icon at bounding box center [701, 570] width 13 height 13
click at [703, 449] on div at bounding box center [702, 571] width 20 height 33
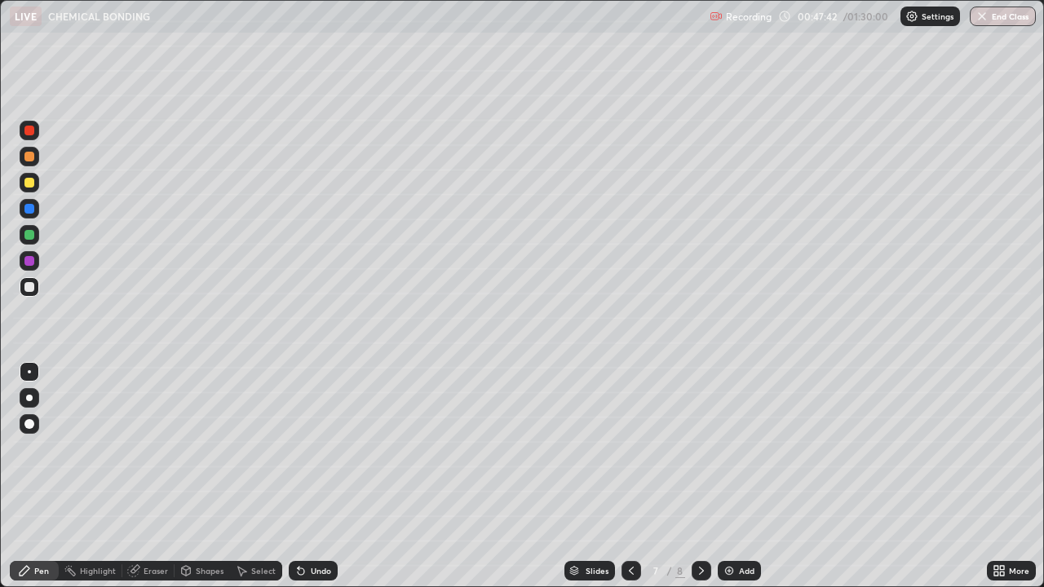
click at [698, 449] on icon at bounding box center [701, 570] width 13 height 13
click at [739, 449] on div "Add" at bounding box center [746, 571] width 15 height 8
click at [29, 267] on div at bounding box center [30, 261] width 20 height 20
click at [727, 449] on img at bounding box center [729, 570] width 13 height 13
click at [30, 161] on div at bounding box center [29, 157] width 10 height 10
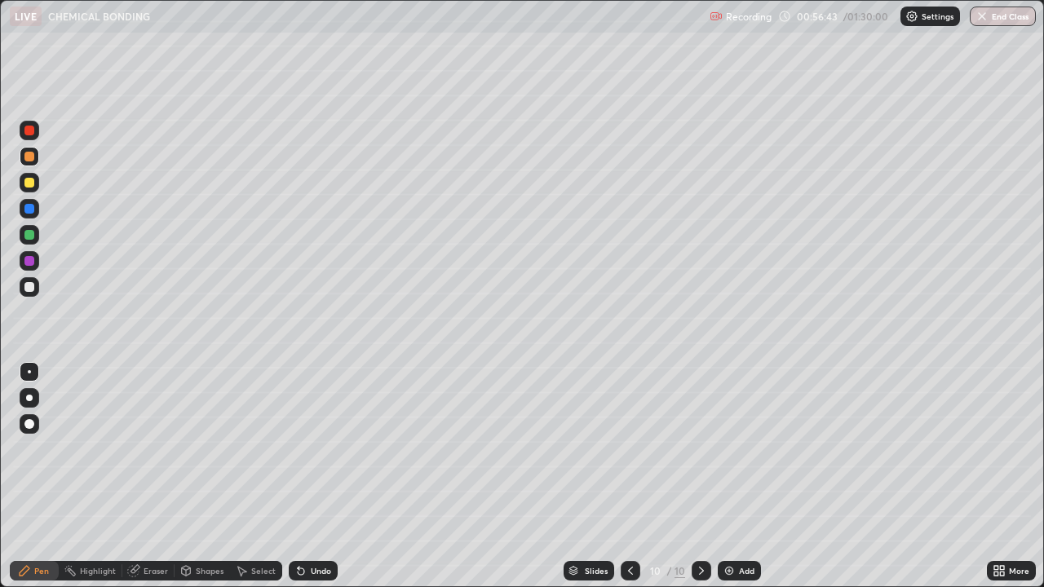
click at [298, 449] on icon at bounding box center [301, 571] width 7 height 7
click at [317, 449] on div "Undo" at bounding box center [313, 571] width 49 height 20
click at [311, 449] on div "Undo" at bounding box center [321, 571] width 20 height 8
click at [312, 449] on div "Undo" at bounding box center [313, 571] width 49 height 20
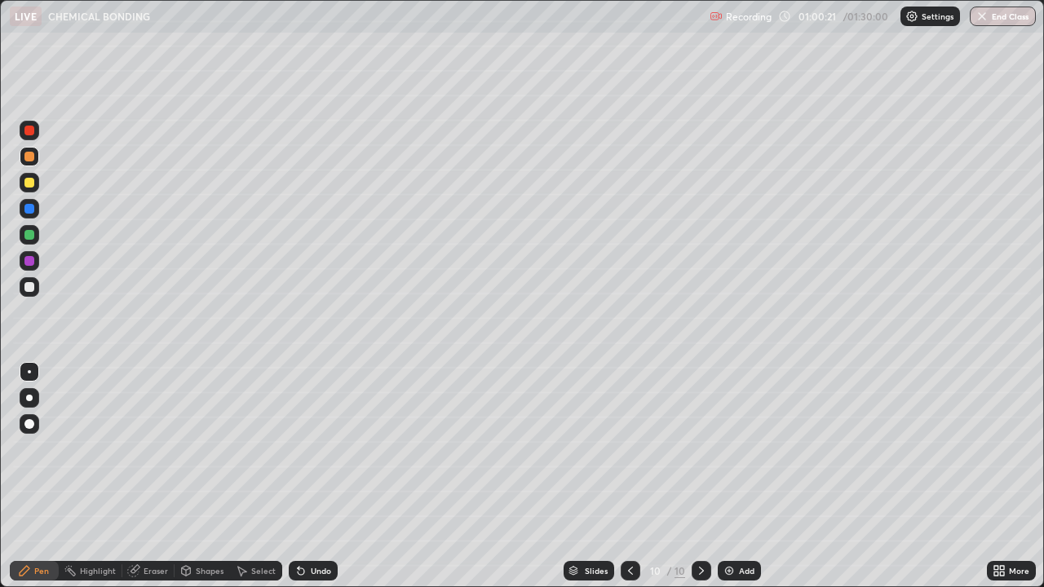
click at [630, 449] on icon at bounding box center [630, 570] width 13 height 13
click at [699, 449] on icon at bounding box center [701, 571] width 5 height 8
click at [700, 449] on icon at bounding box center [701, 570] width 13 height 13
click at [311, 449] on div "Undo" at bounding box center [321, 571] width 20 height 8
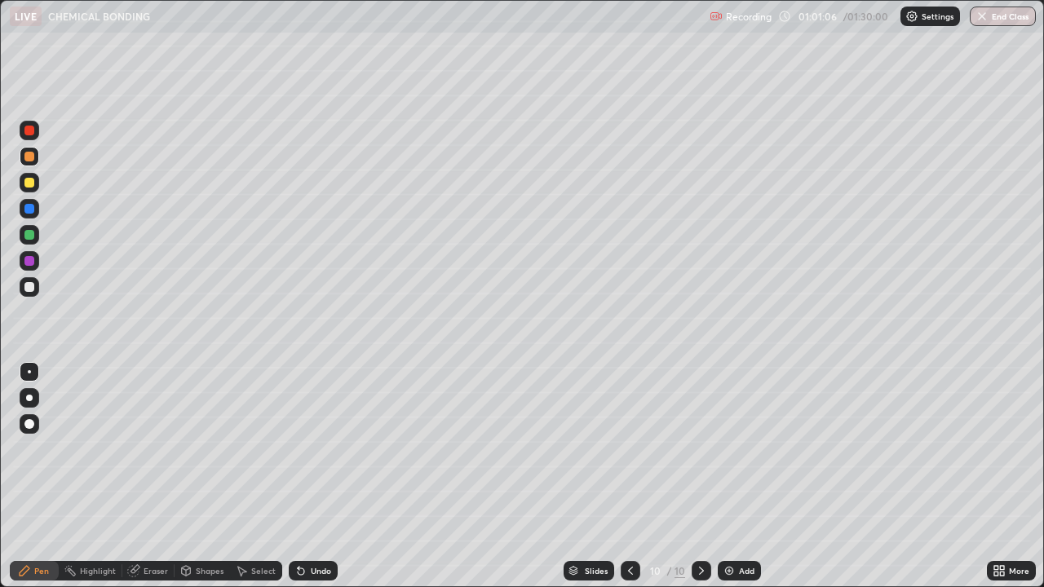
click at [303, 449] on icon at bounding box center [300, 570] width 13 height 13
click at [311, 449] on div "Undo" at bounding box center [321, 571] width 20 height 8
click at [627, 449] on icon at bounding box center [630, 570] width 13 height 13
click at [700, 449] on icon at bounding box center [701, 570] width 13 height 13
click at [745, 449] on div "Add" at bounding box center [746, 571] width 15 height 8
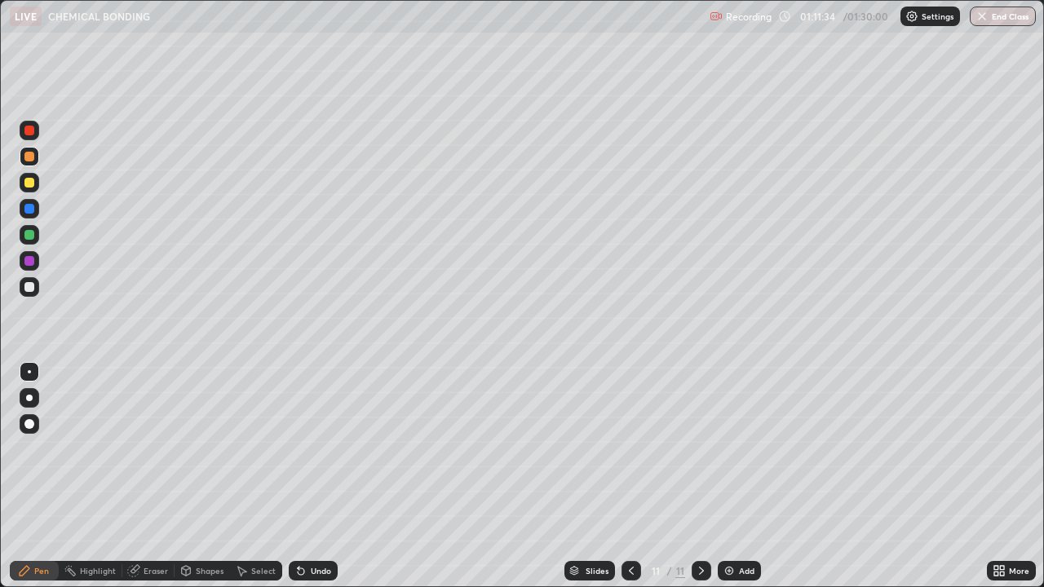
click at [306, 449] on div "Undo" at bounding box center [313, 571] width 49 height 20
click at [305, 449] on div "Undo" at bounding box center [313, 571] width 49 height 20
click at [314, 449] on div "Undo" at bounding box center [313, 571] width 49 height 20
click at [739, 449] on div "Add" at bounding box center [739, 571] width 43 height 20
click at [29, 285] on div at bounding box center [29, 287] width 10 height 10
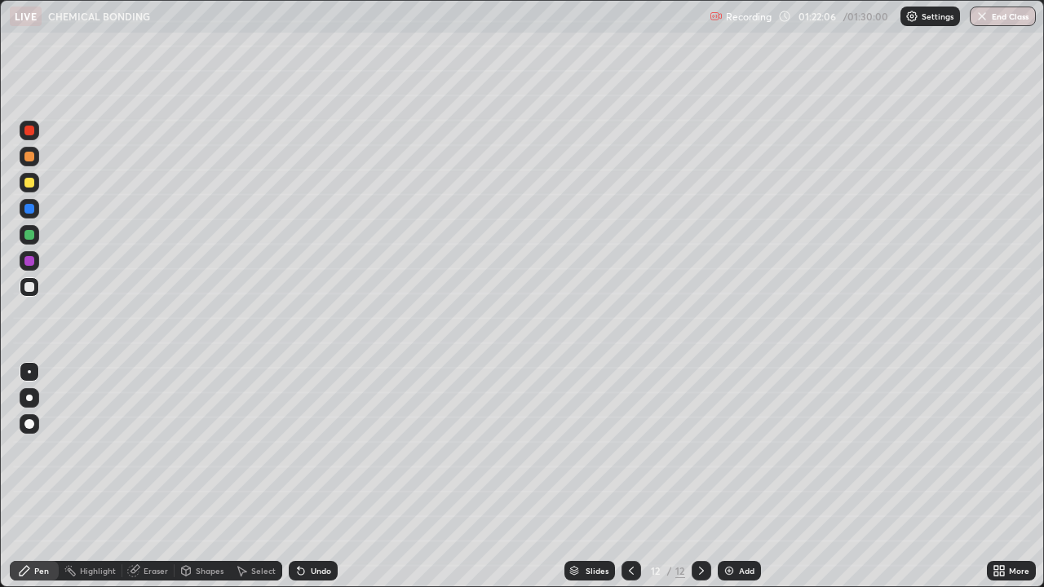
click at [140, 449] on div "Eraser" at bounding box center [148, 571] width 52 height 20
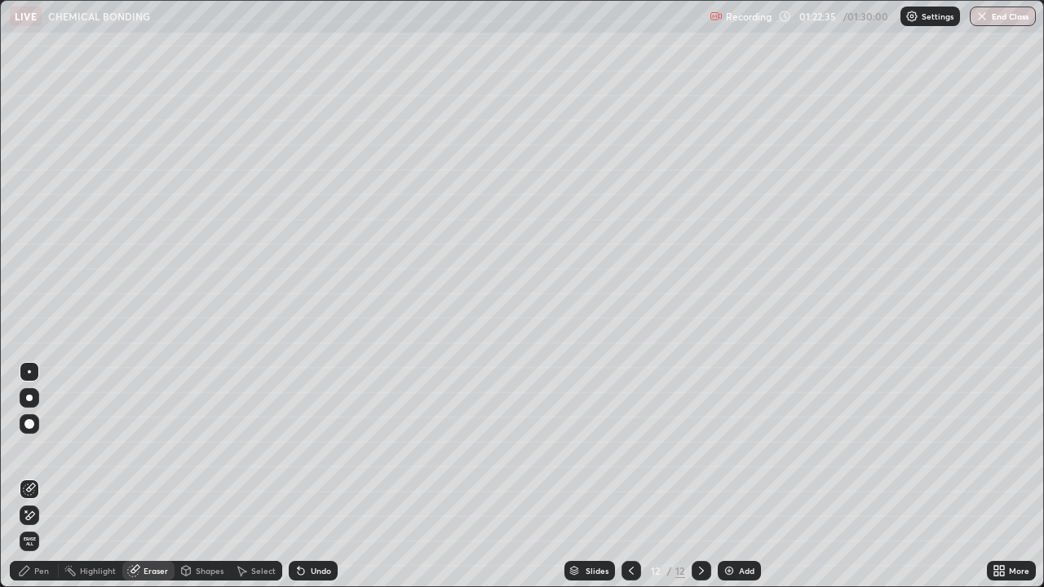
click at [34, 449] on div "Pen" at bounding box center [34, 571] width 49 height 20
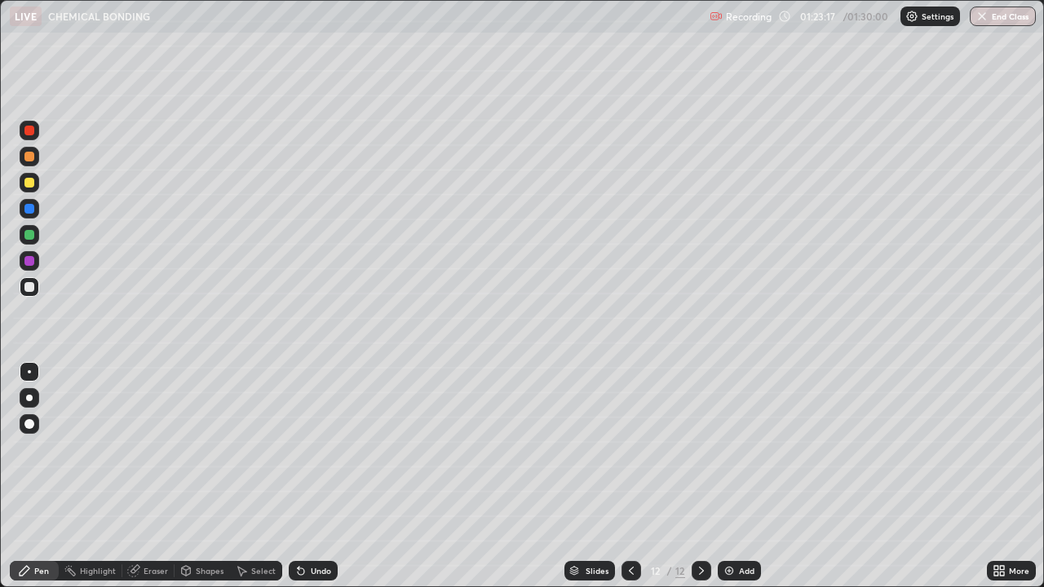
click at [307, 449] on div "Undo" at bounding box center [313, 571] width 49 height 20
click at [997, 18] on button "End Class" at bounding box center [1003, 17] width 64 height 20
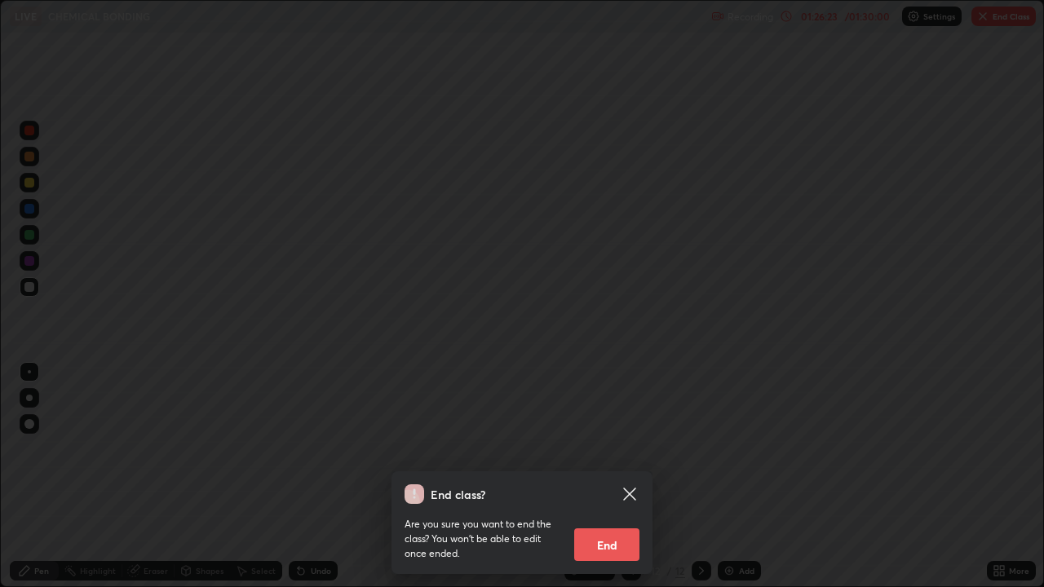
click at [627, 449] on button "End" at bounding box center [606, 544] width 65 height 33
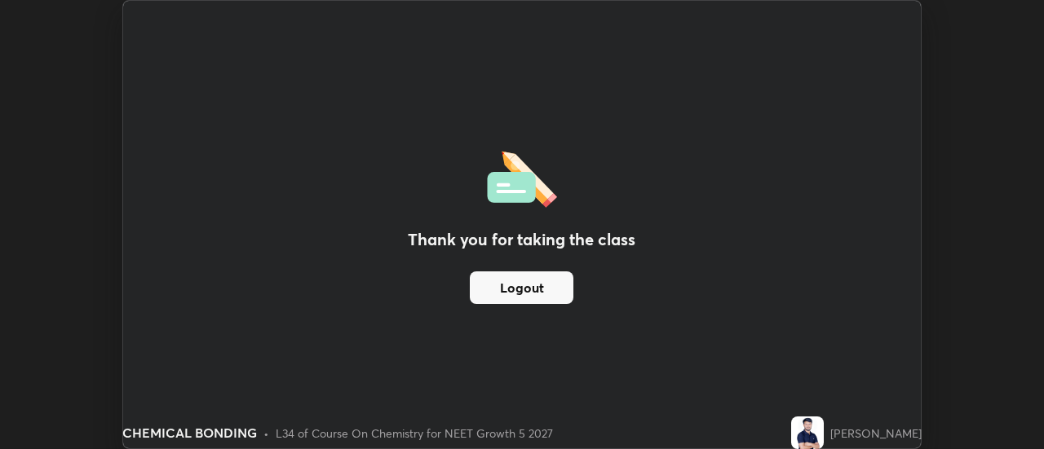
scroll to position [81099, 80504]
